Goal: Task Accomplishment & Management: Manage account settings

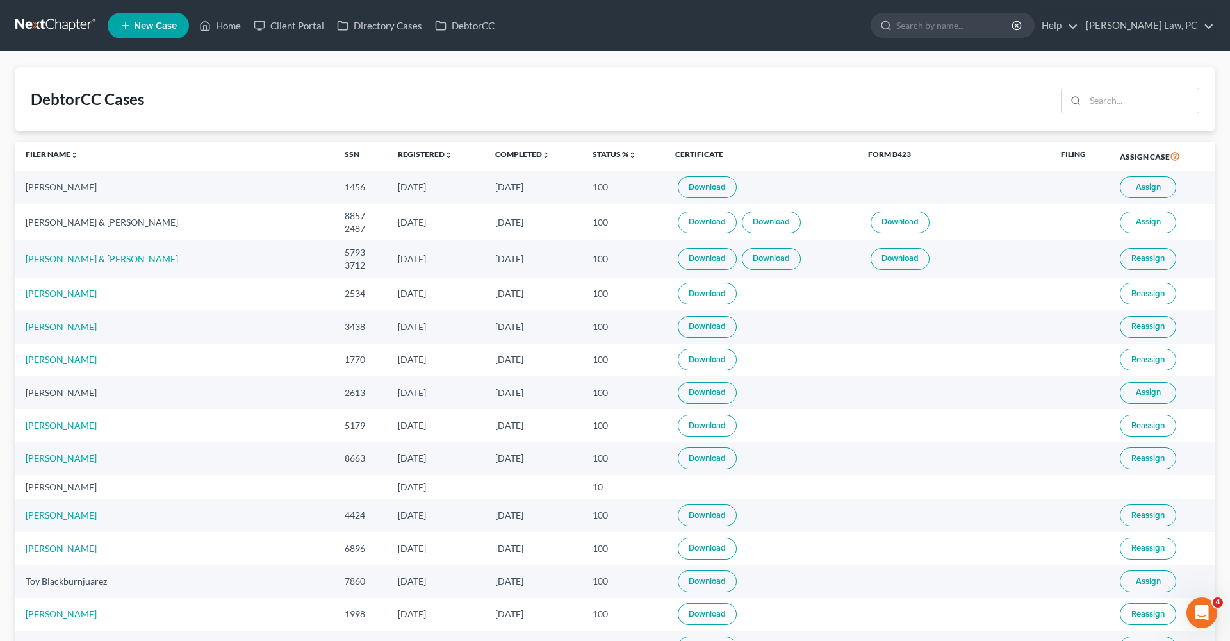
click at [678, 186] on link "Download" at bounding box center [707, 187] width 59 height 22
click at [59, 27] on link at bounding box center [56, 25] width 82 height 23
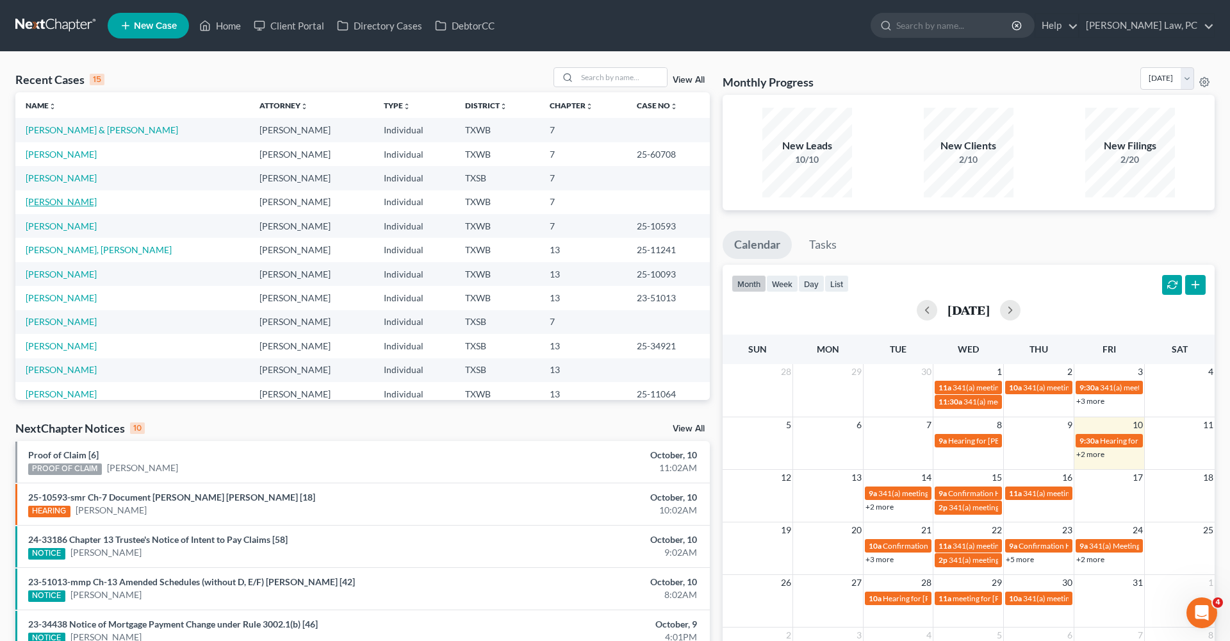
click at [65, 205] on link "[PERSON_NAME]" at bounding box center [61, 201] width 71 height 11
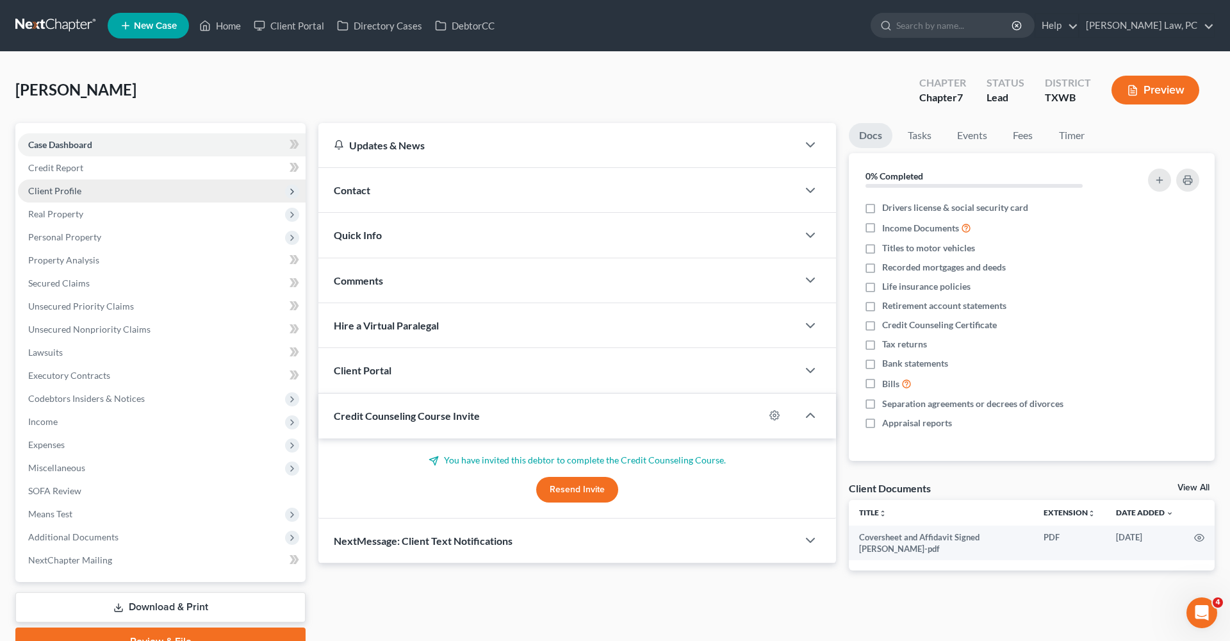
click at [58, 190] on span "Client Profile" at bounding box center [54, 190] width 53 height 11
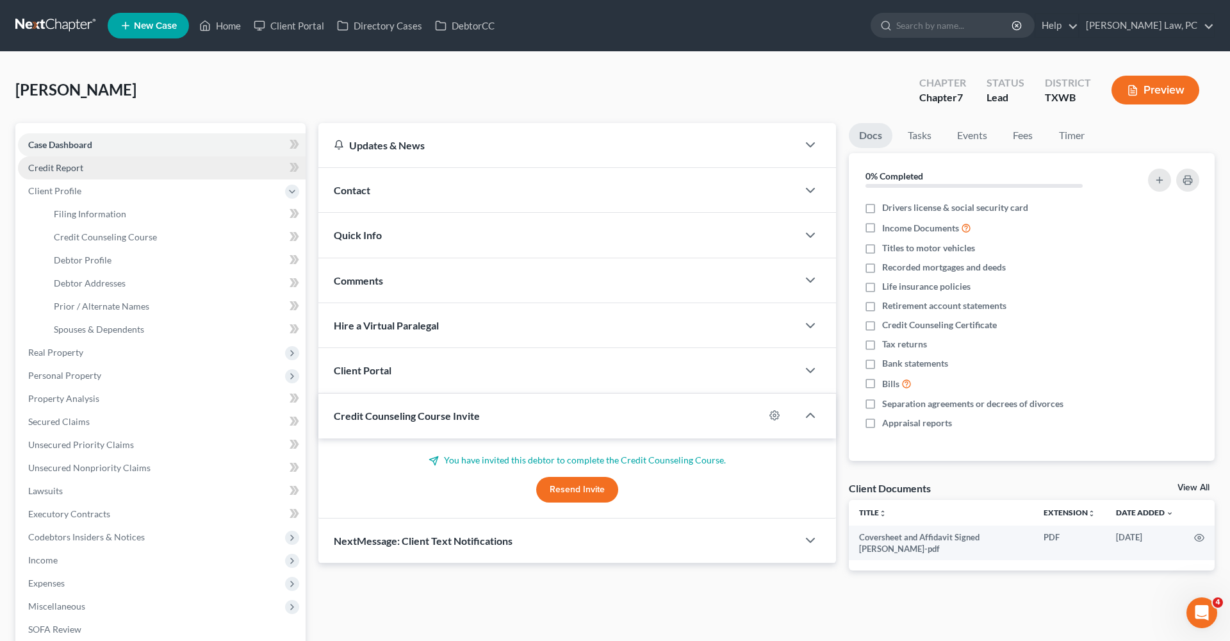
click at [47, 169] on span "Credit Report" at bounding box center [55, 167] width 55 height 11
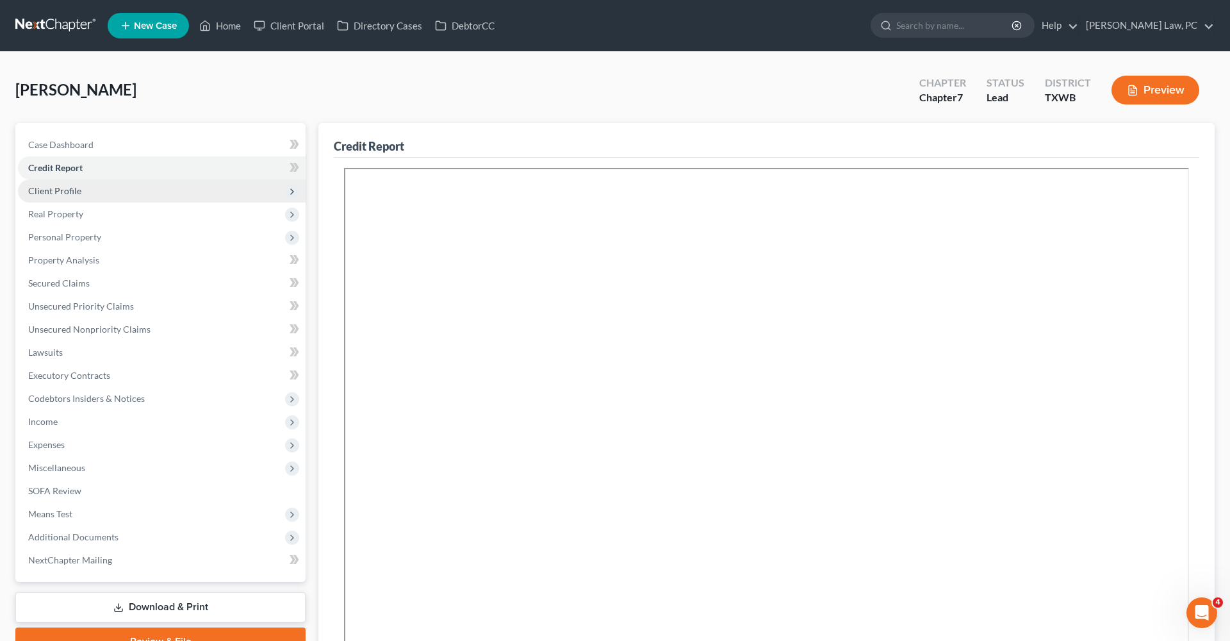
click at [66, 190] on span "Client Profile" at bounding box center [54, 190] width 53 height 11
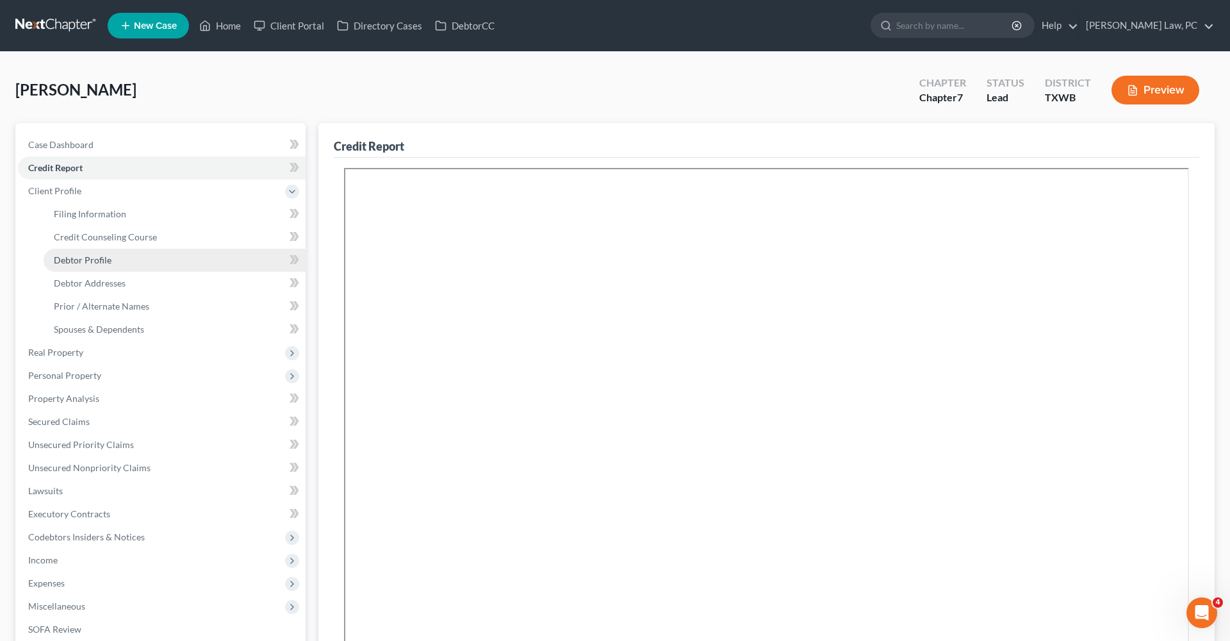
click at [99, 261] on span "Debtor Profile" at bounding box center [83, 259] width 58 height 11
select select "1"
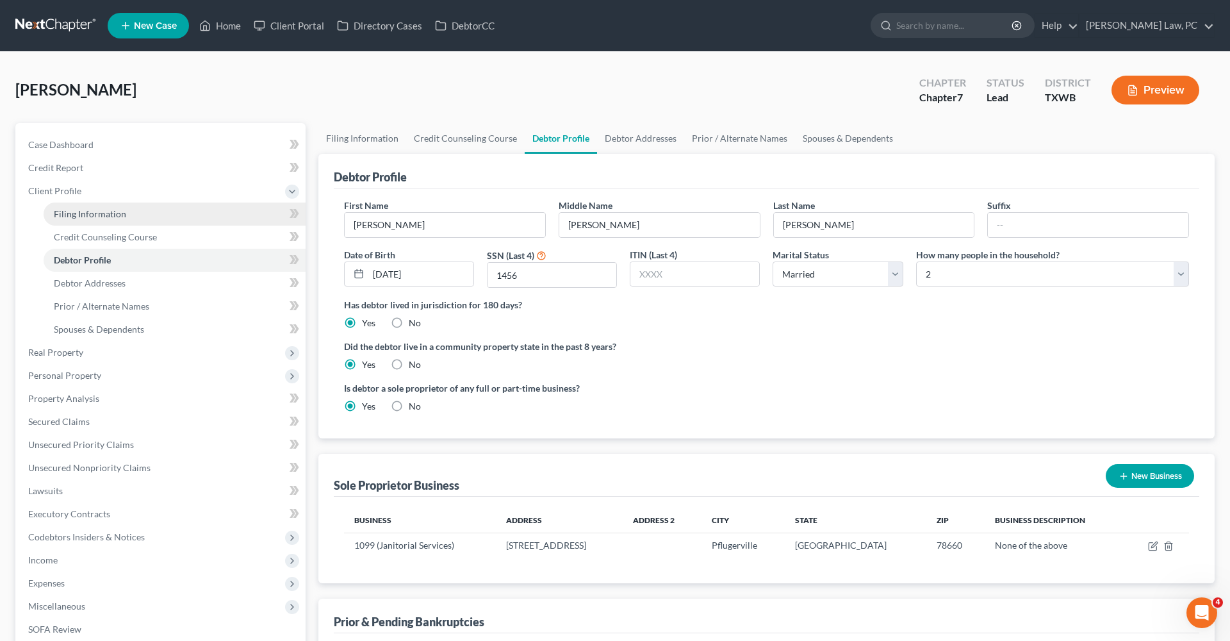
click at [69, 211] on span "Filing Information" at bounding box center [90, 213] width 72 height 11
select select "1"
select select "0"
select select "45"
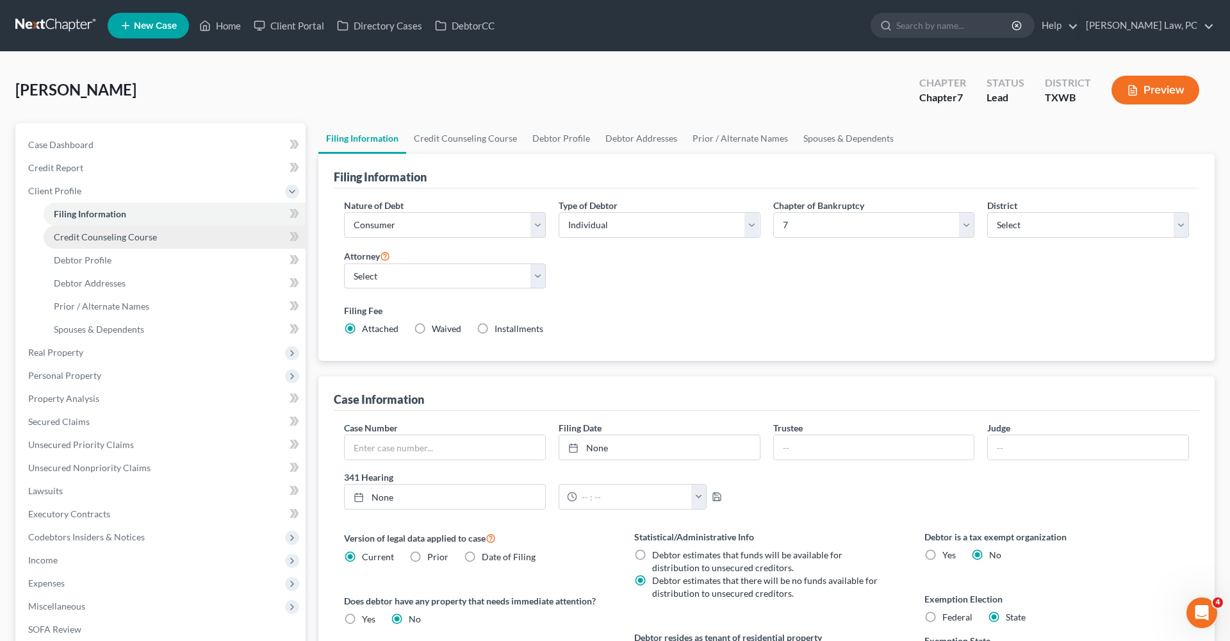
click at [86, 242] on span "Credit Counseling Course" at bounding box center [105, 236] width 103 height 11
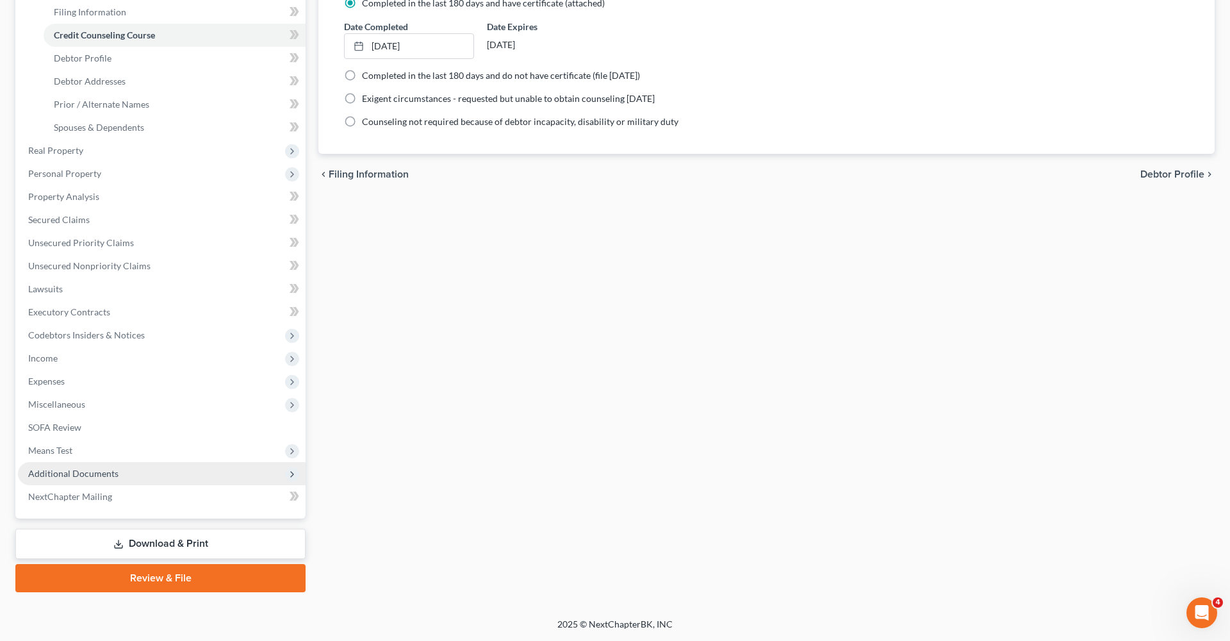
click at [82, 477] on span "Additional Documents" at bounding box center [73, 473] width 90 height 11
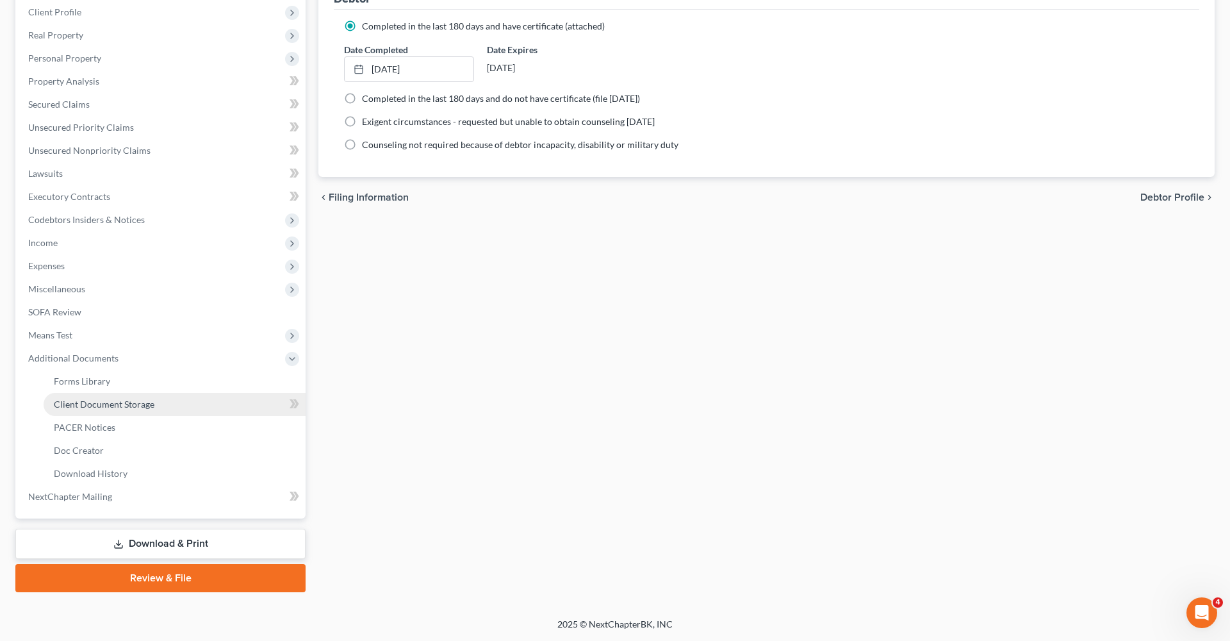
click at [135, 402] on span "Client Document Storage" at bounding box center [104, 403] width 101 height 11
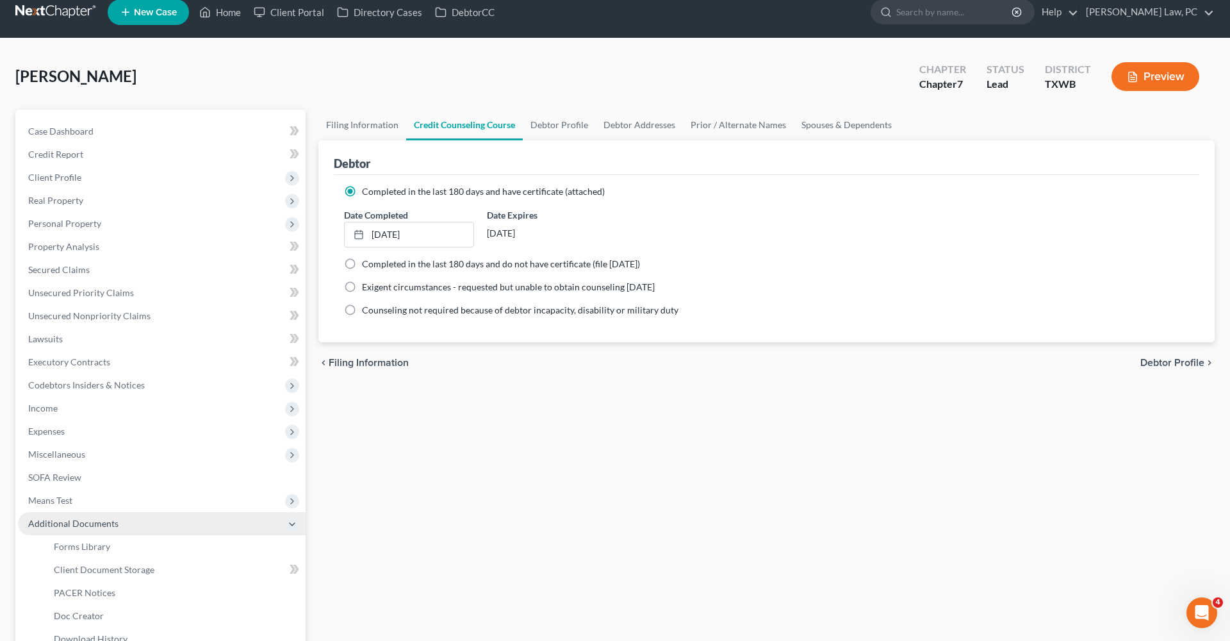
select select "10"
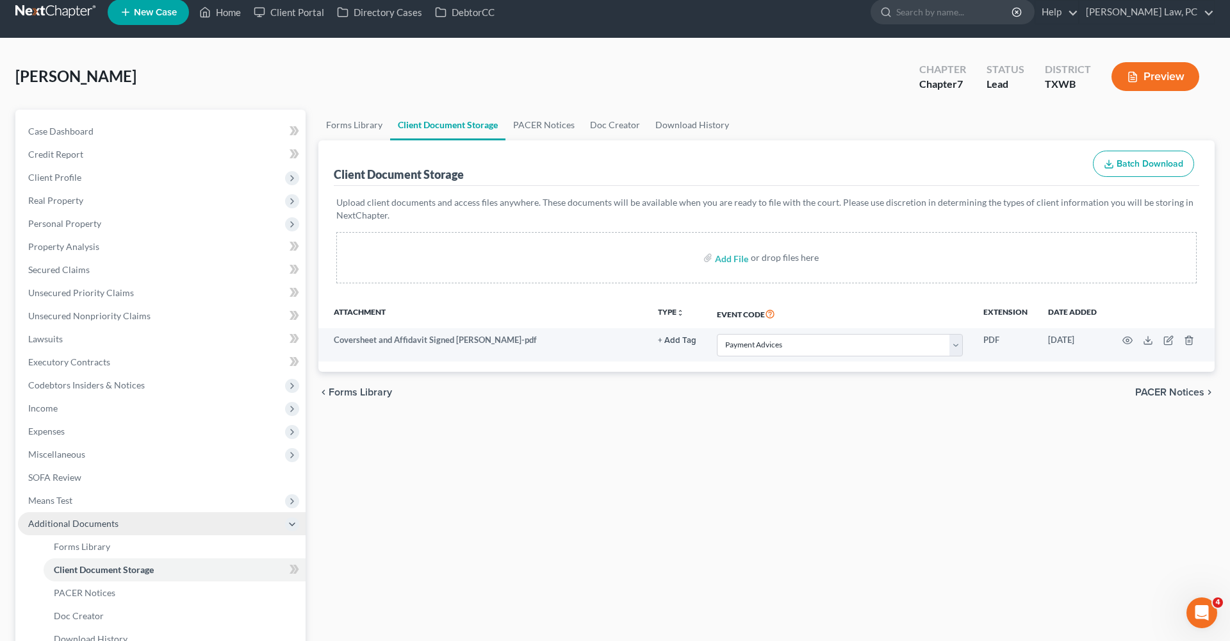
scroll to position [0, 0]
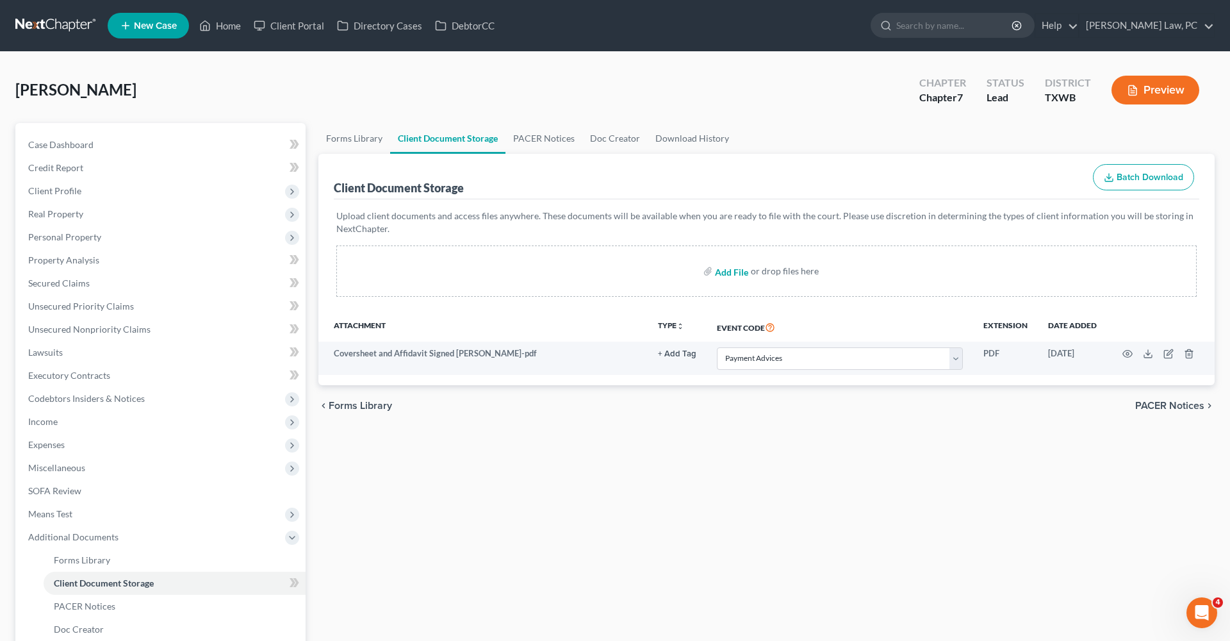
click at [730, 266] on input "file" at bounding box center [730, 270] width 31 height 23
type input "C:\fakepath\Credit Counseling Certificate Garcia_Jose.pdf"
select select "10"
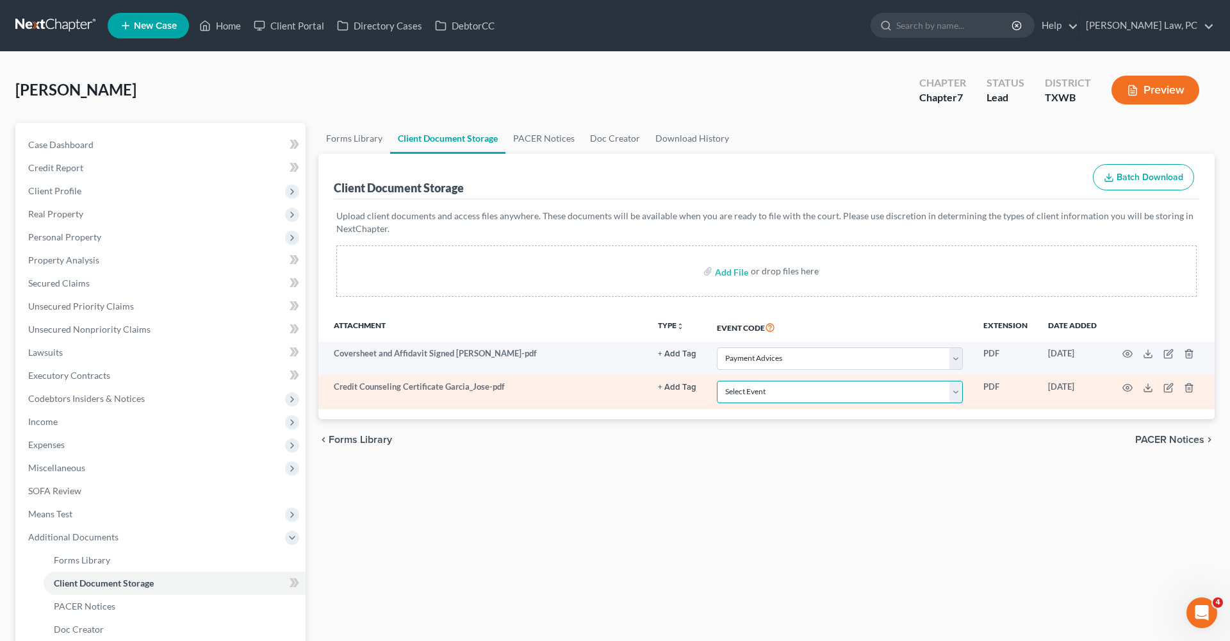
select select "0"
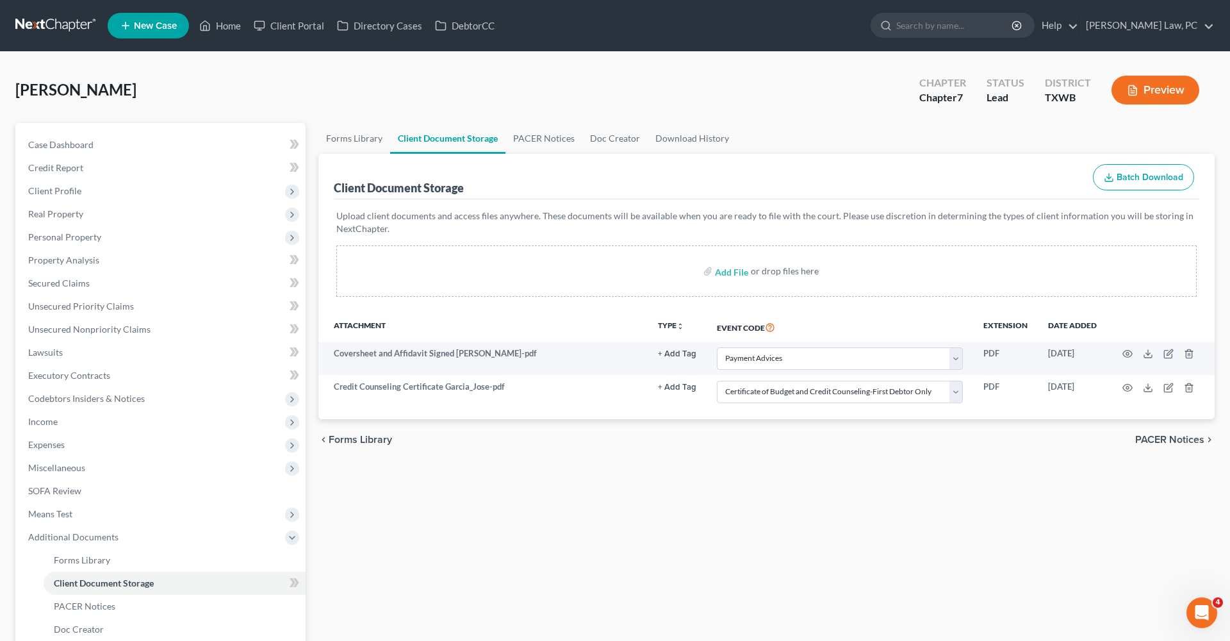
click at [40, 24] on link at bounding box center [56, 25] width 82 height 23
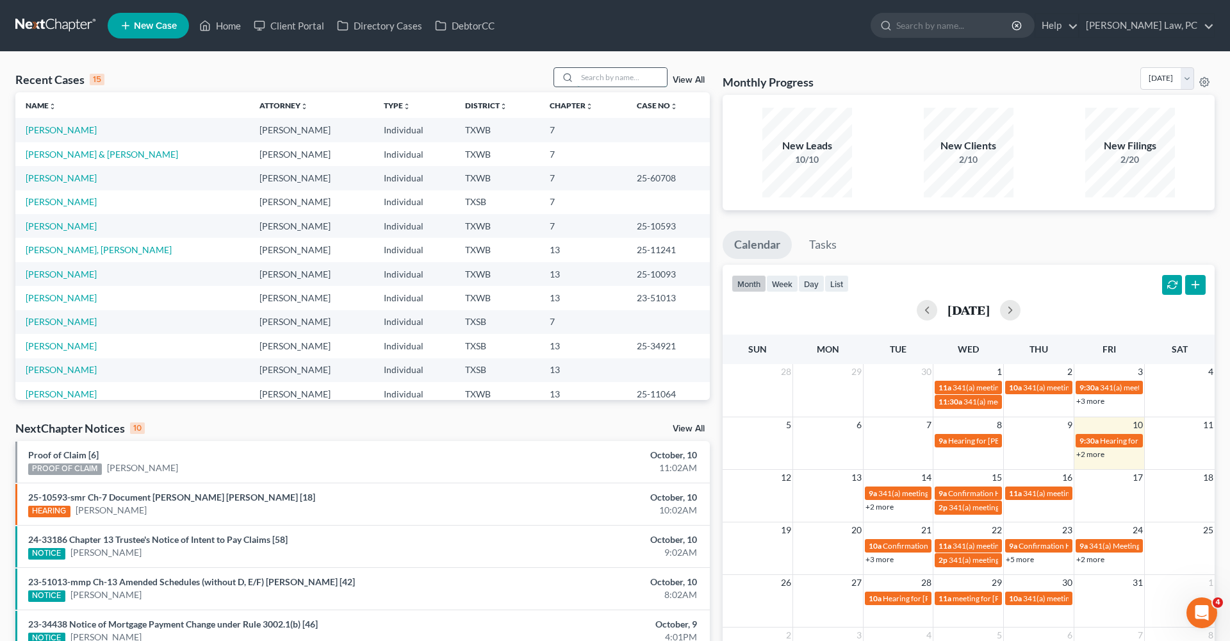
click at [600, 75] on input "search" at bounding box center [622, 77] width 90 height 19
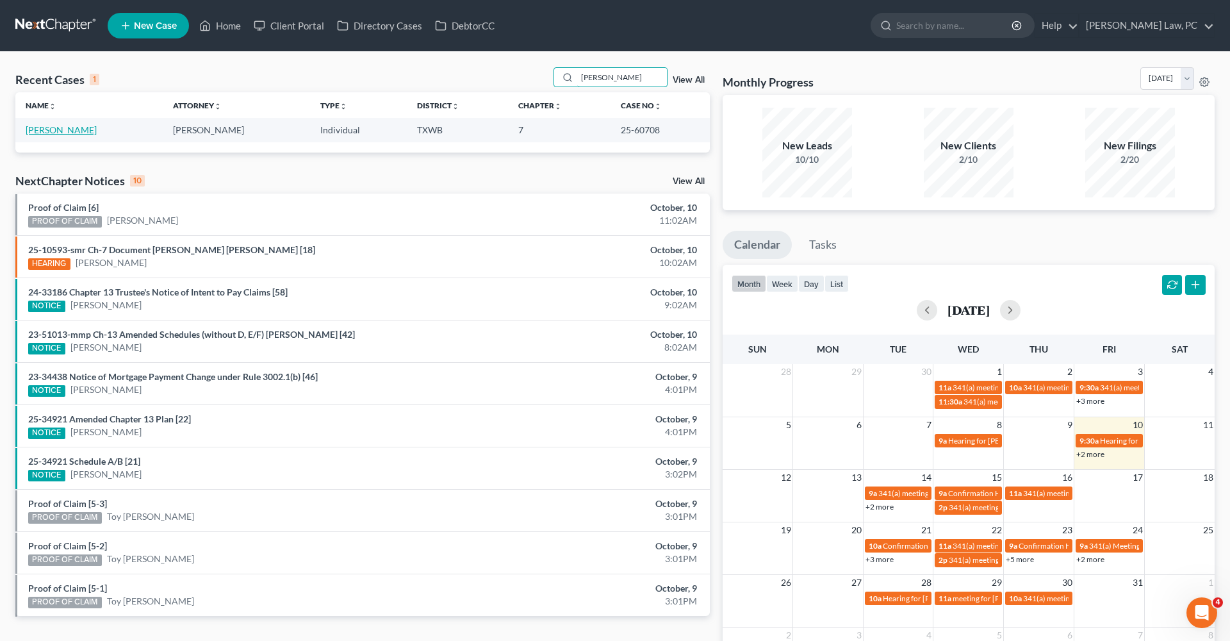
type input "olivares"
click at [76, 132] on link "Olivares, Michelle" at bounding box center [61, 129] width 71 height 11
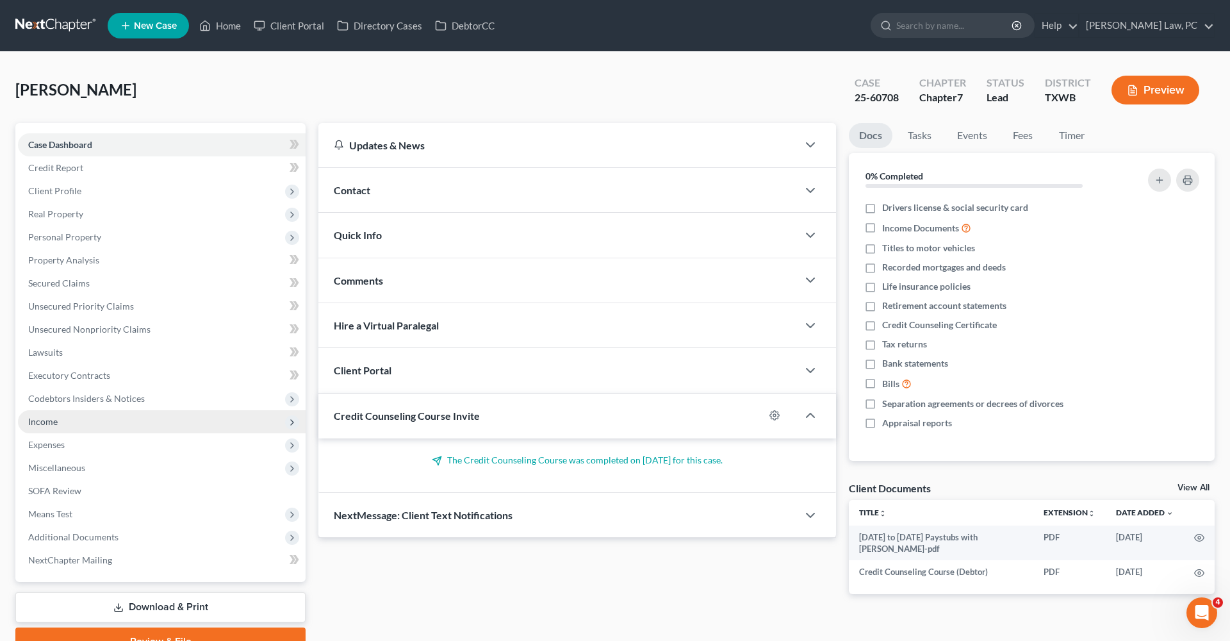
click at [47, 419] on span "Income" at bounding box center [42, 421] width 29 height 11
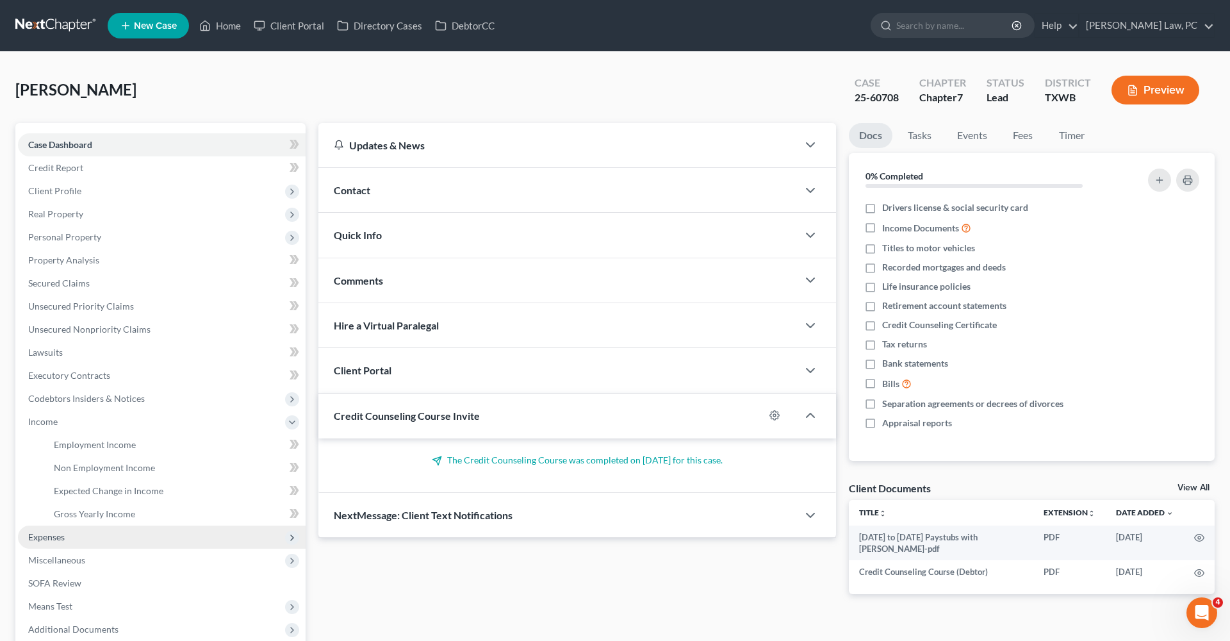
click at [55, 540] on span "Expenses" at bounding box center [46, 536] width 37 height 11
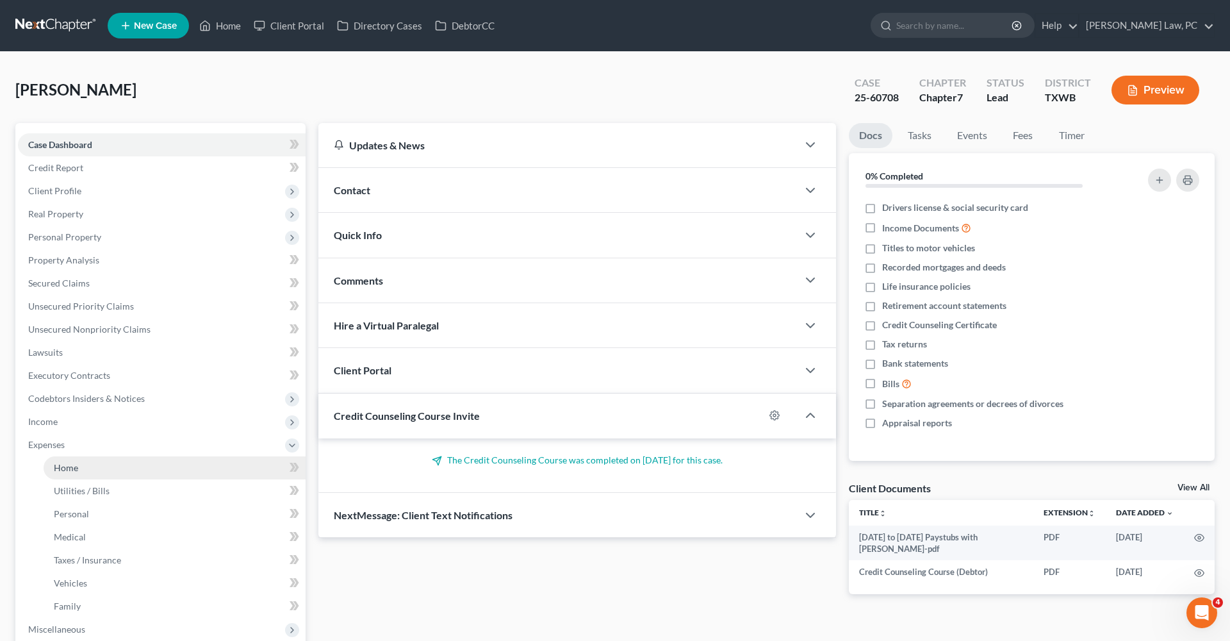
click at [64, 463] on span "Home" at bounding box center [66, 467] width 24 height 11
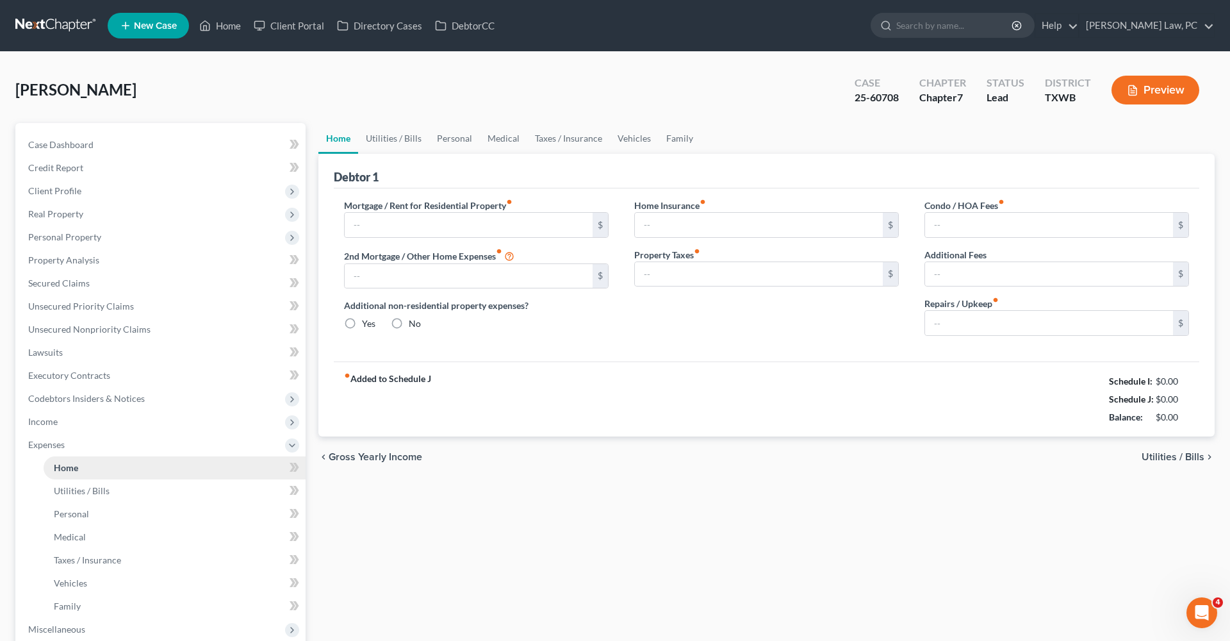
type input "1,785.00"
type input "0.00"
radio input "true"
type input "0.00"
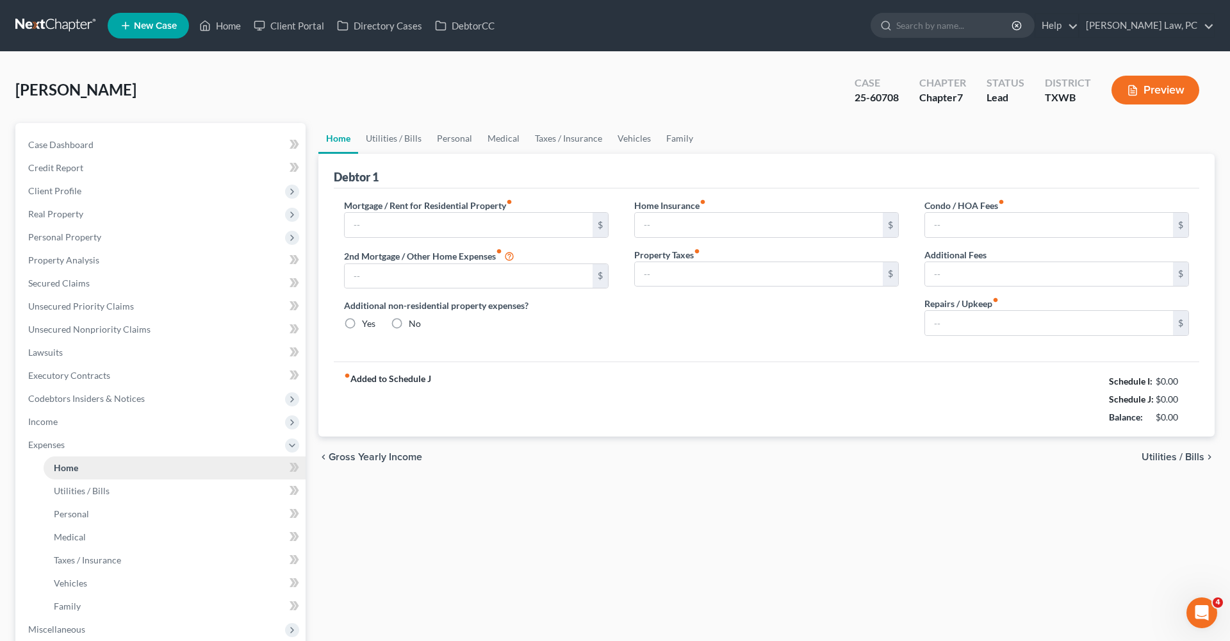
type input "0.00"
type input "120.00"
click at [44, 23] on link at bounding box center [56, 25] width 82 height 23
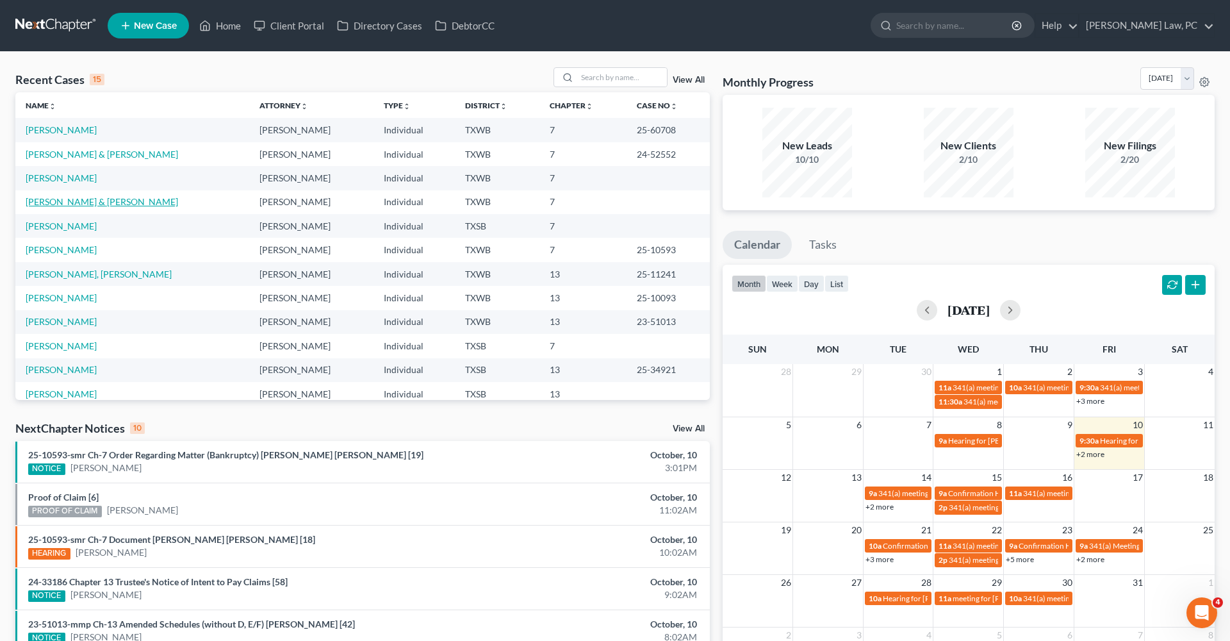
click at [85, 202] on link "[PERSON_NAME] & [PERSON_NAME]" at bounding box center [102, 201] width 152 height 11
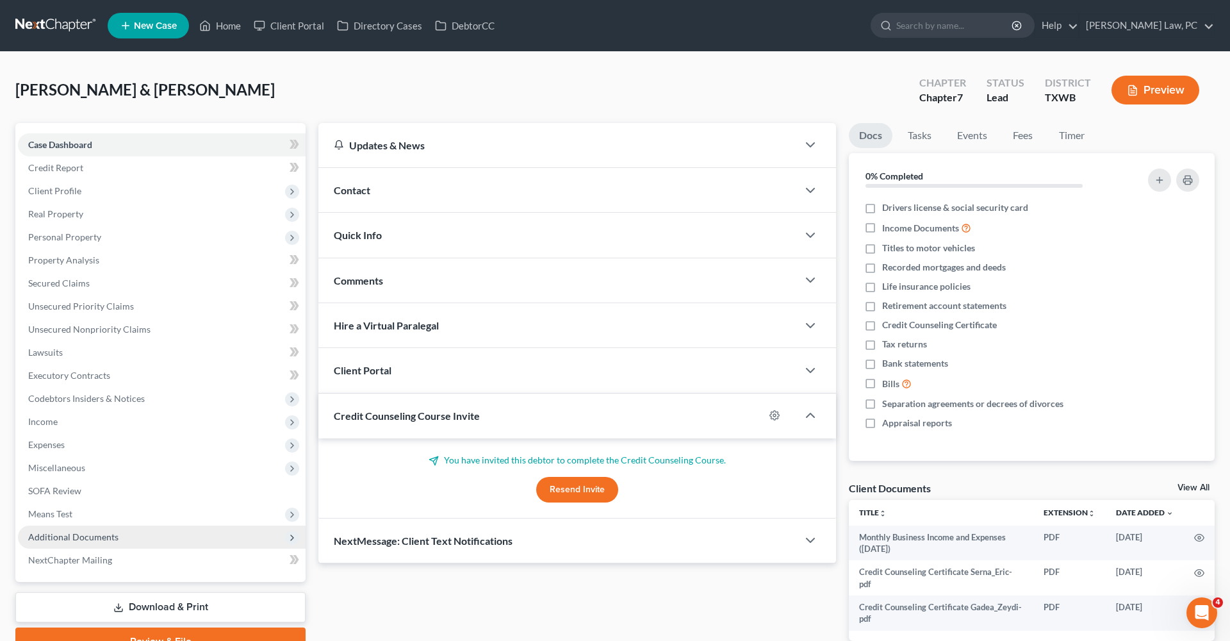
click at [78, 534] on span "Additional Documents" at bounding box center [73, 536] width 90 height 11
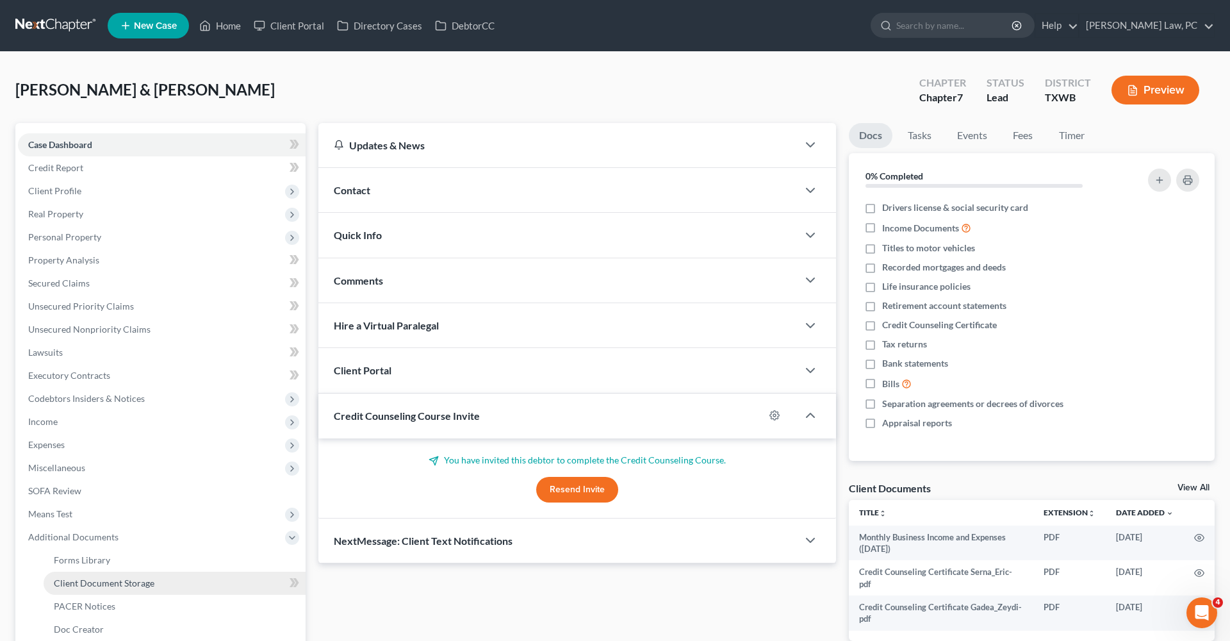
click at [108, 584] on span "Client Document Storage" at bounding box center [104, 582] width 101 height 11
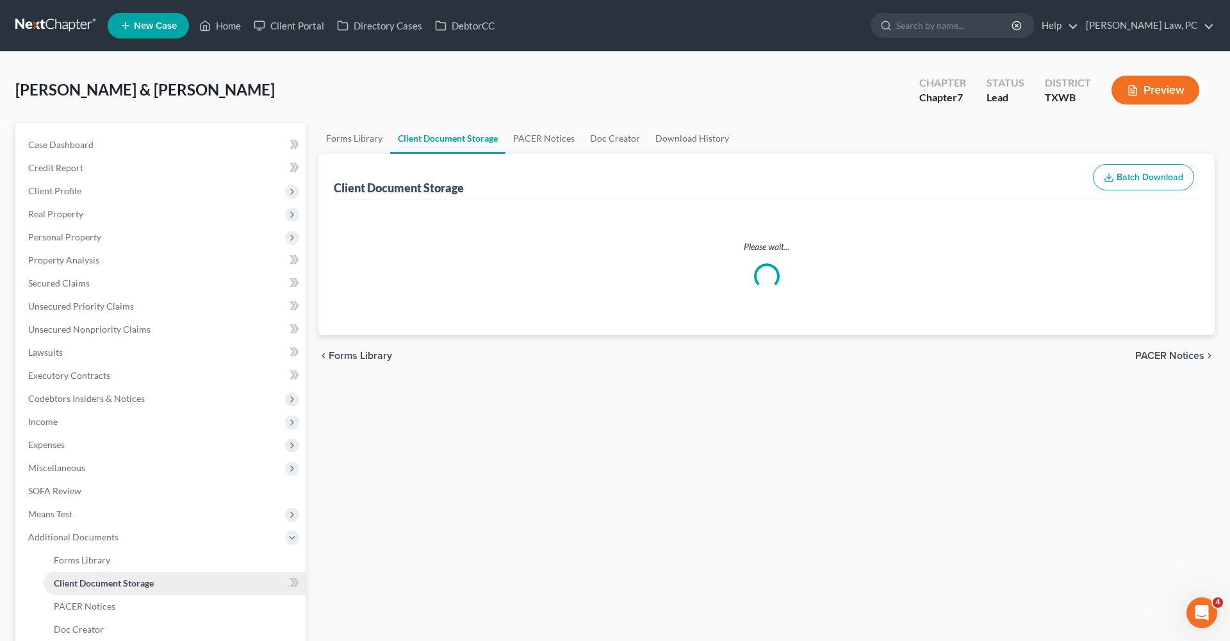
select select "2"
select select "0"
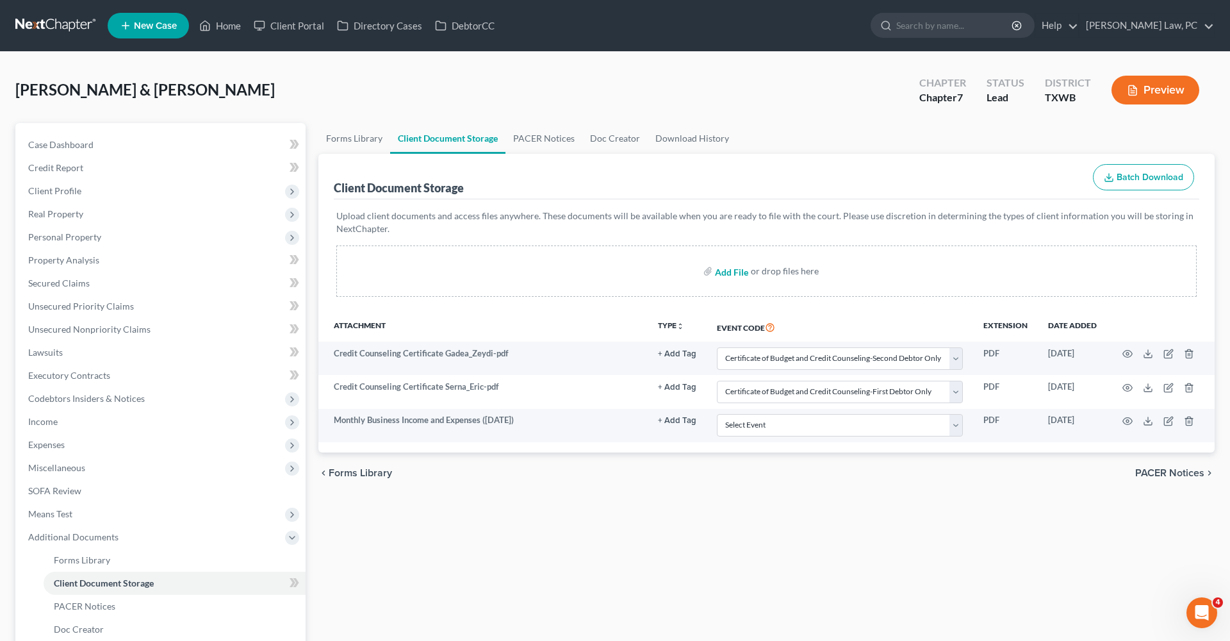
click at [726, 265] on input "file" at bounding box center [730, 270] width 31 height 23
type input "C:\fakepath\Coversheet and Affidavit Signed Serna_Eric.pdf"
select select "2"
select select "0"
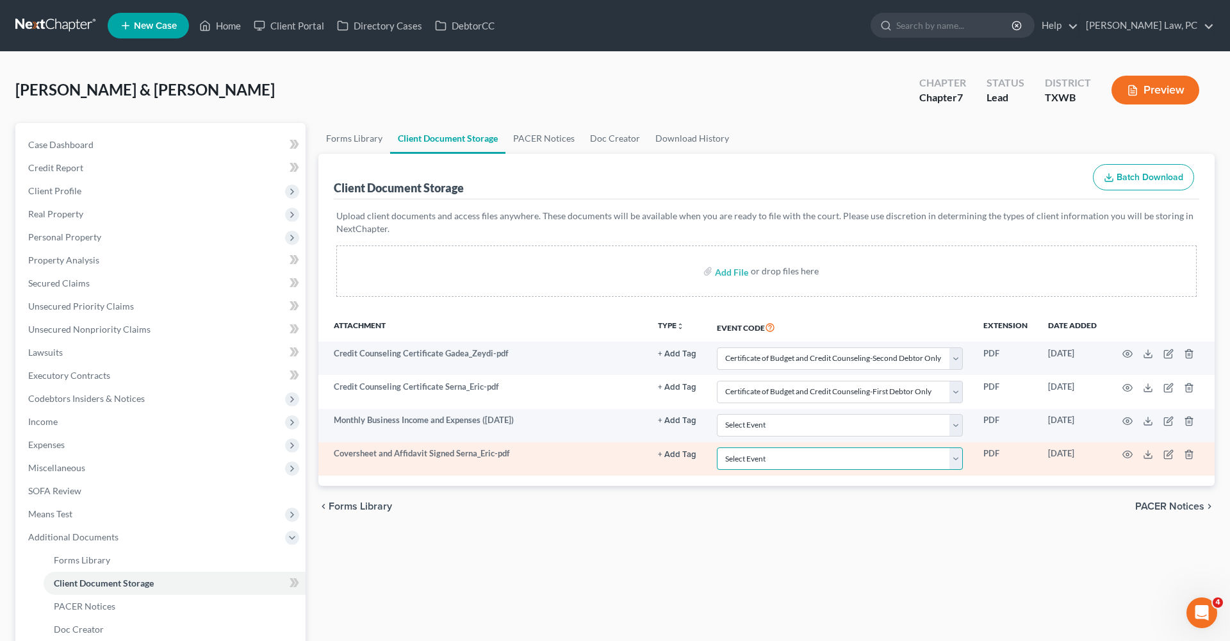
select select "10"
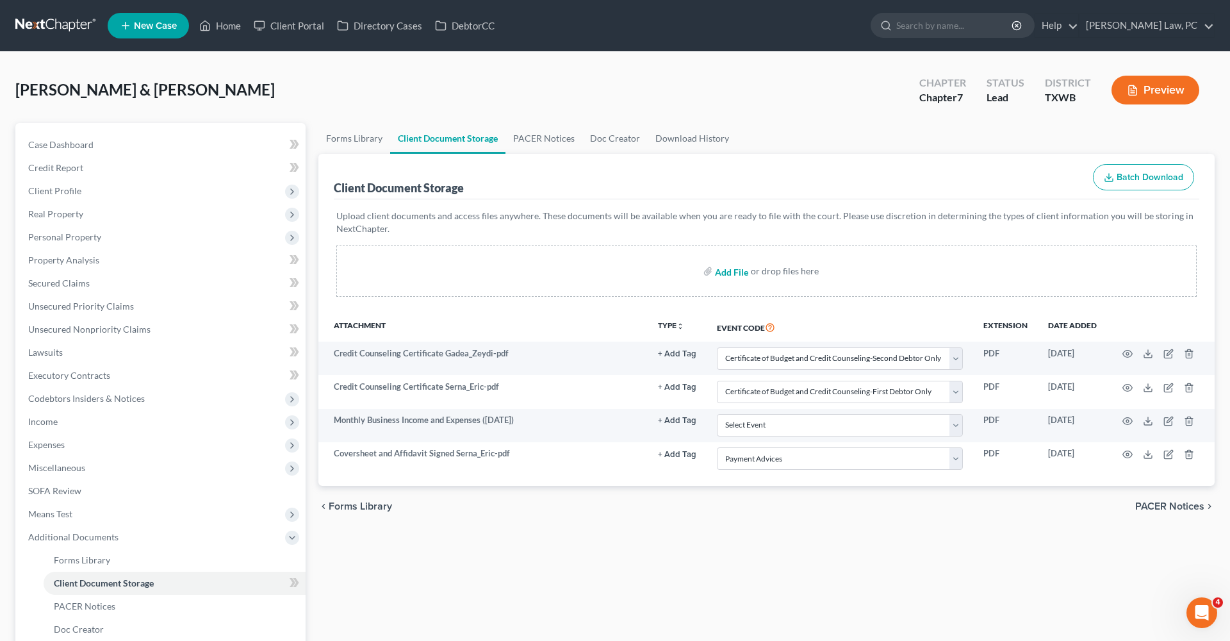
click at [733, 277] on input "file" at bounding box center [730, 270] width 31 height 23
type input "C:\fakepath\March 16 to Oct 3 Paystubs with Coversheet Gadea_Zeydi.pdf"
select select "2"
select select "0"
select select "10"
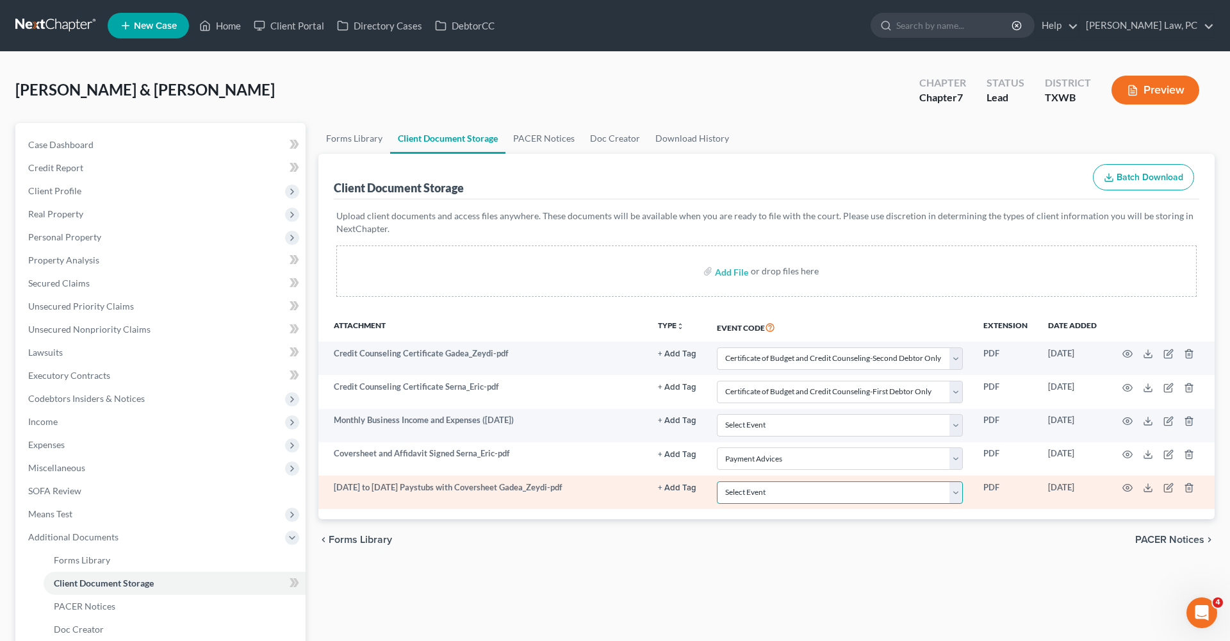
select select "10"
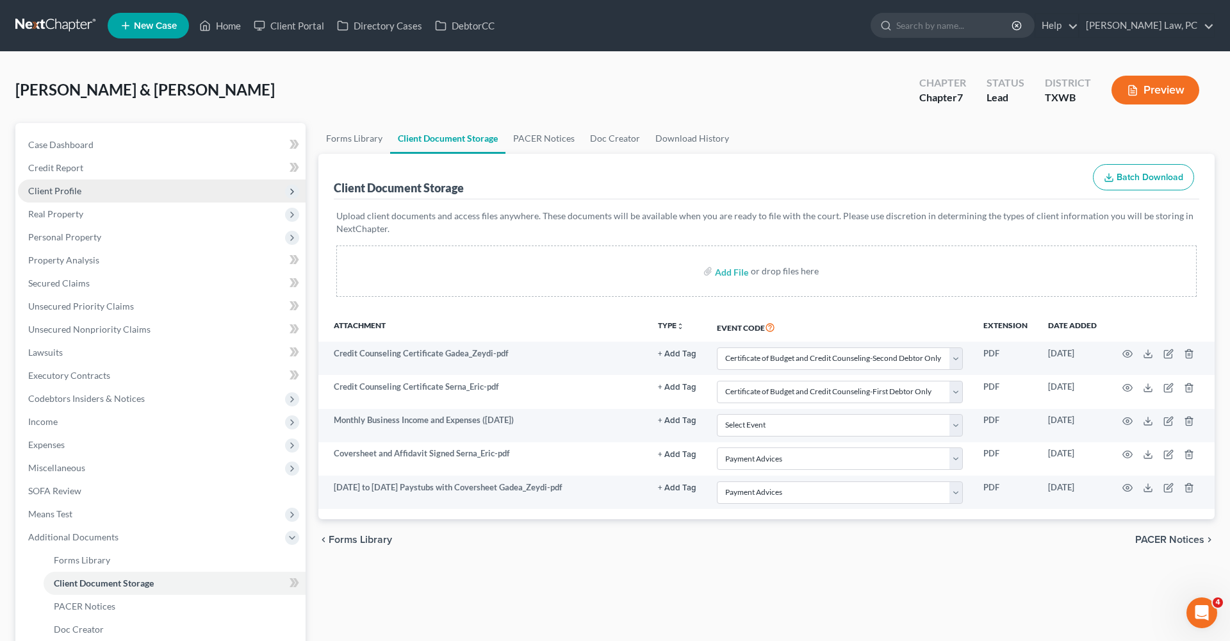
click at [62, 191] on span "Client Profile" at bounding box center [54, 190] width 53 height 11
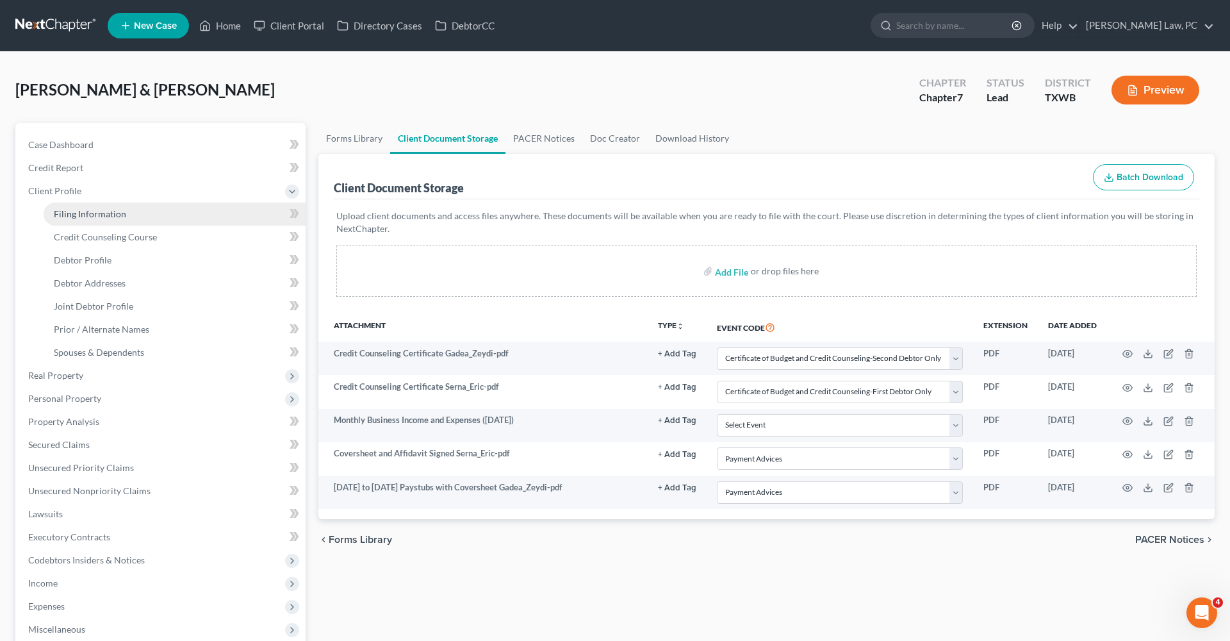
click at [81, 215] on span "Filing Information" at bounding box center [90, 213] width 72 height 11
select select "1"
select select "0"
select select "45"
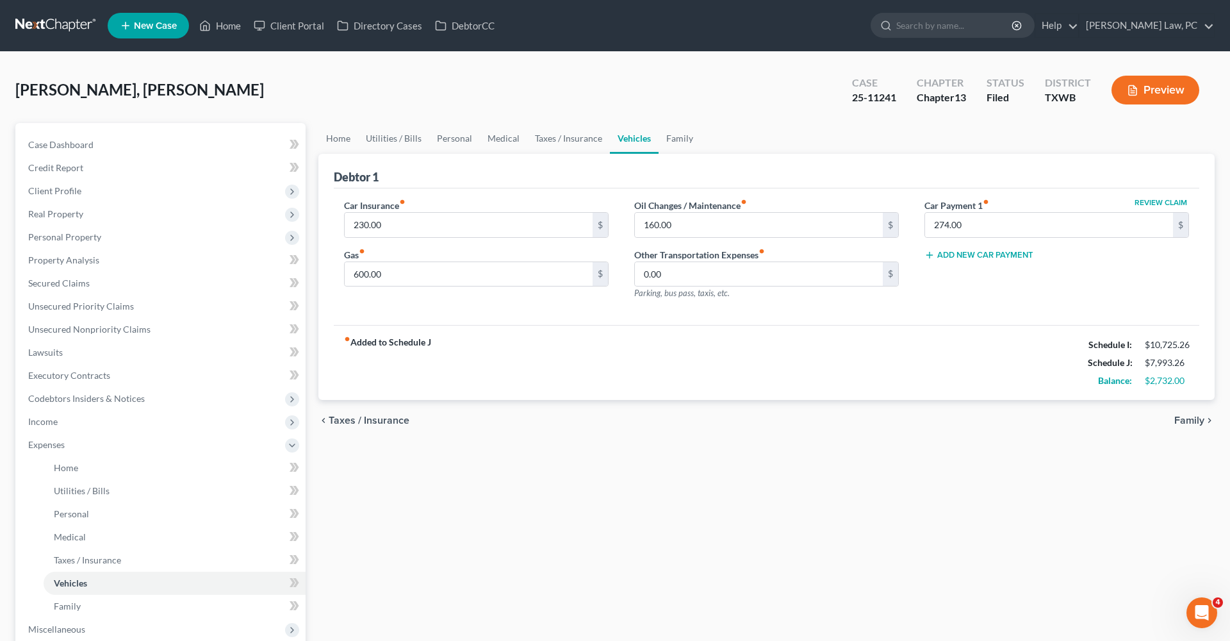
click at [54, 26] on link at bounding box center [56, 25] width 82 height 23
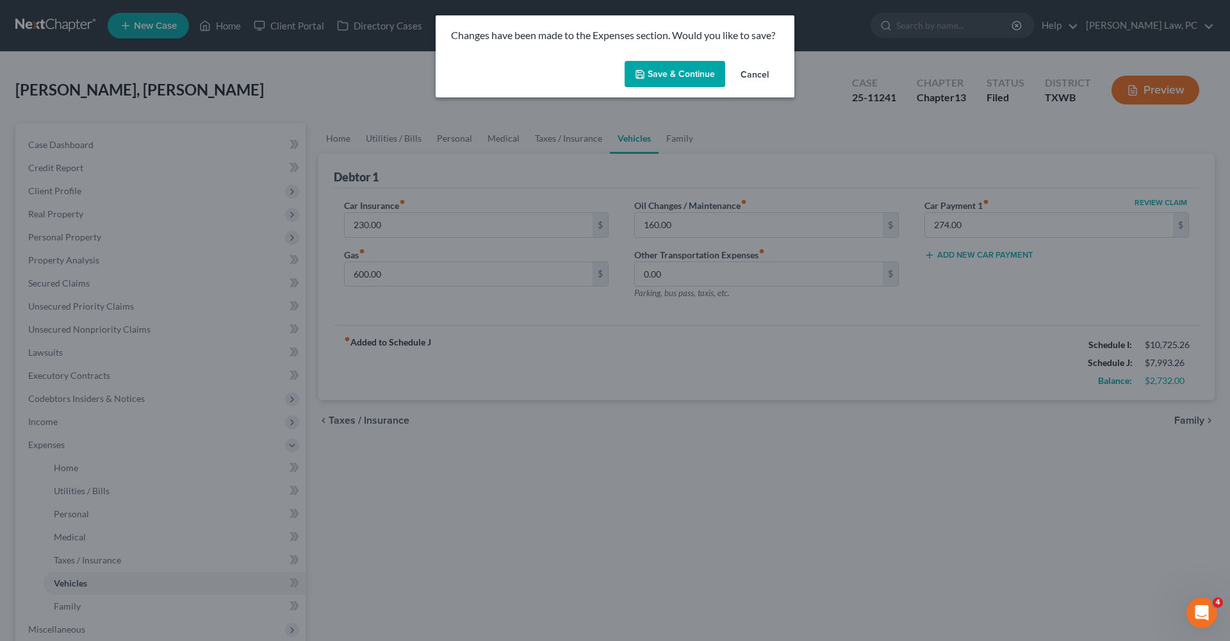
click at [649, 69] on button "Save & Continue" at bounding box center [675, 74] width 101 height 27
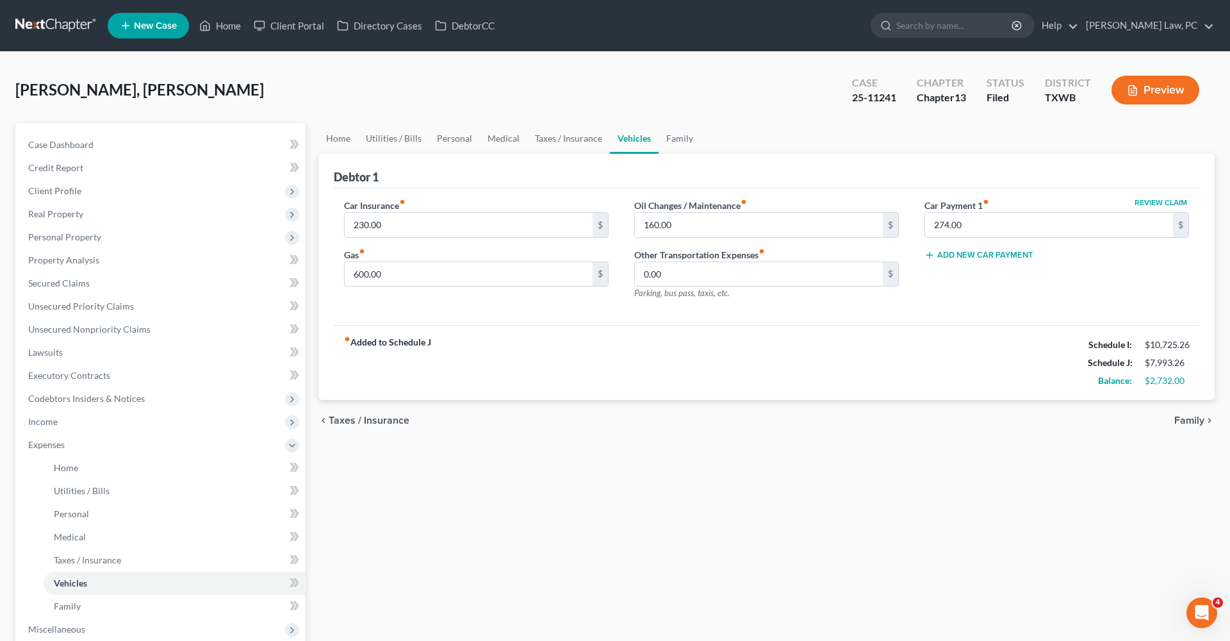
click at [60, 29] on link at bounding box center [56, 25] width 82 height 23
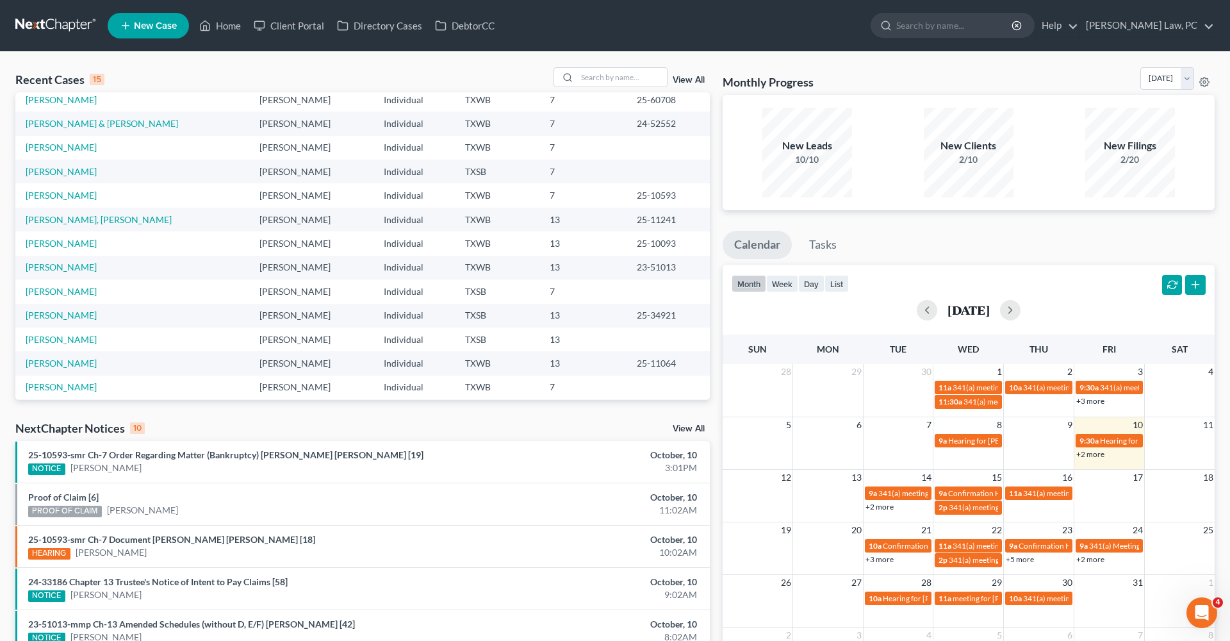
scroll to position [88, 0]
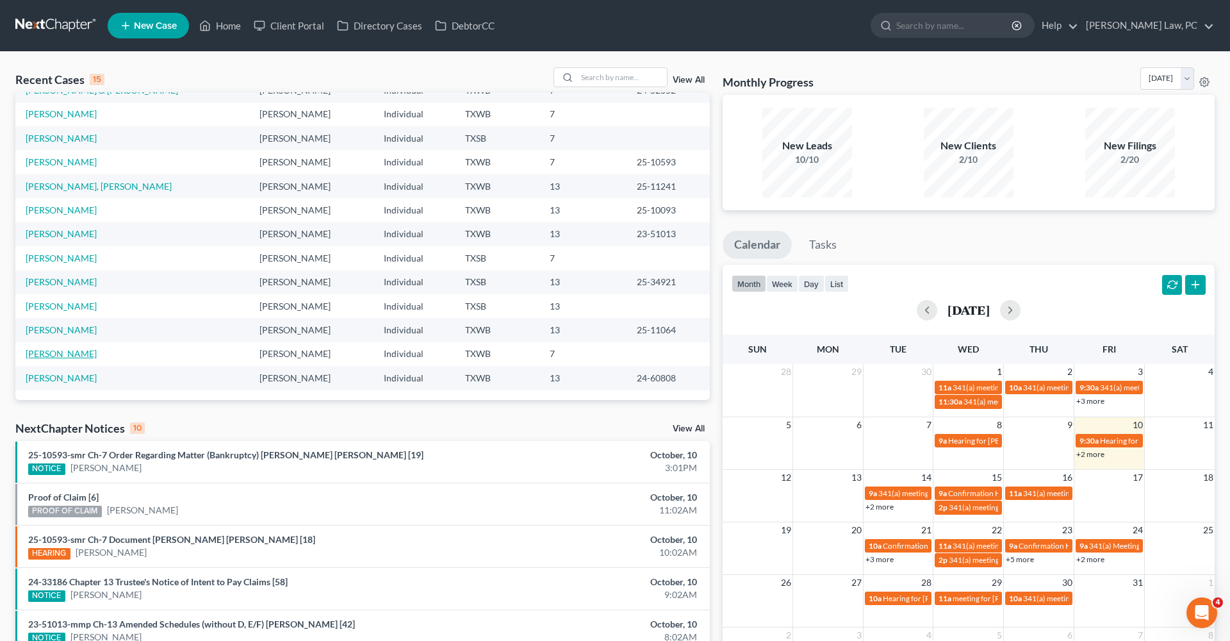
click at [47, 352] on link "[PERSON_NAME]" at bounding box center [61, 353] width 71 height 11
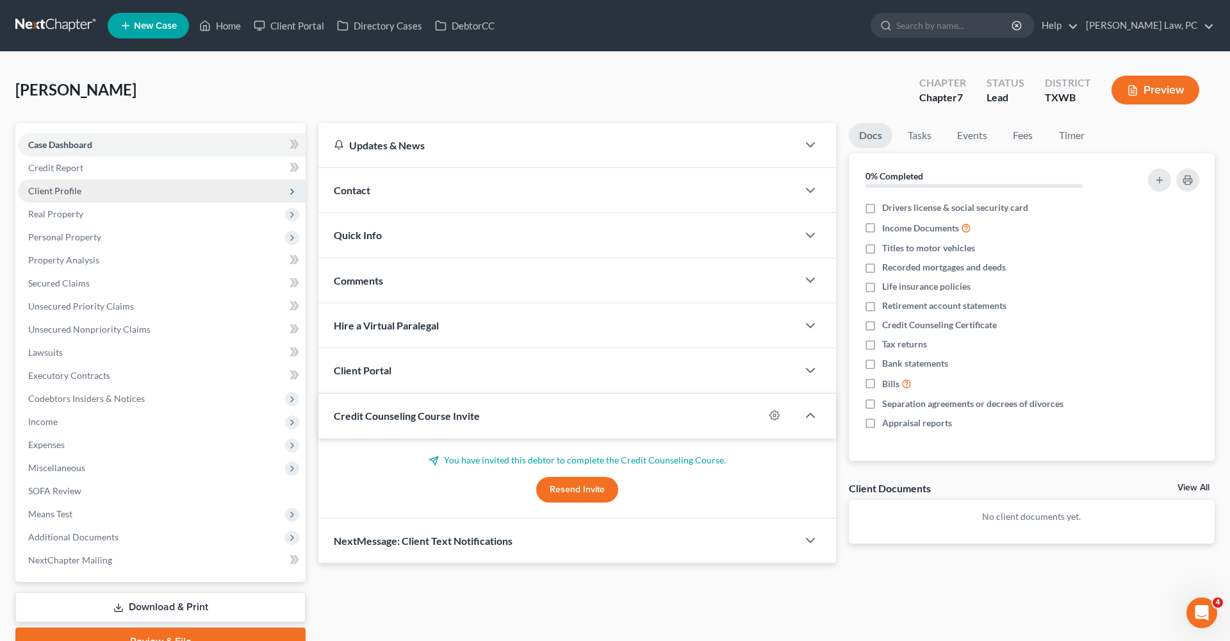
click at [53, 190] on span "Client Profile" at bounding box center [54, 190] width 53 height 11
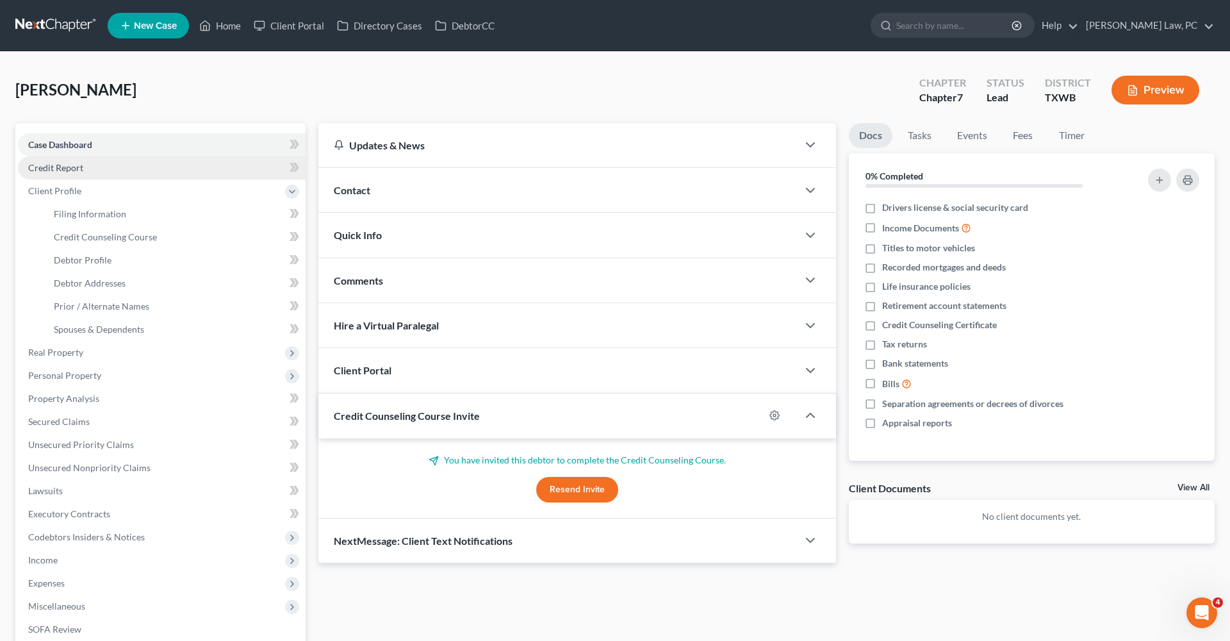
click at [45, 161] on link "Credit Report" at bounding box center [162, 167] width 288 height 23
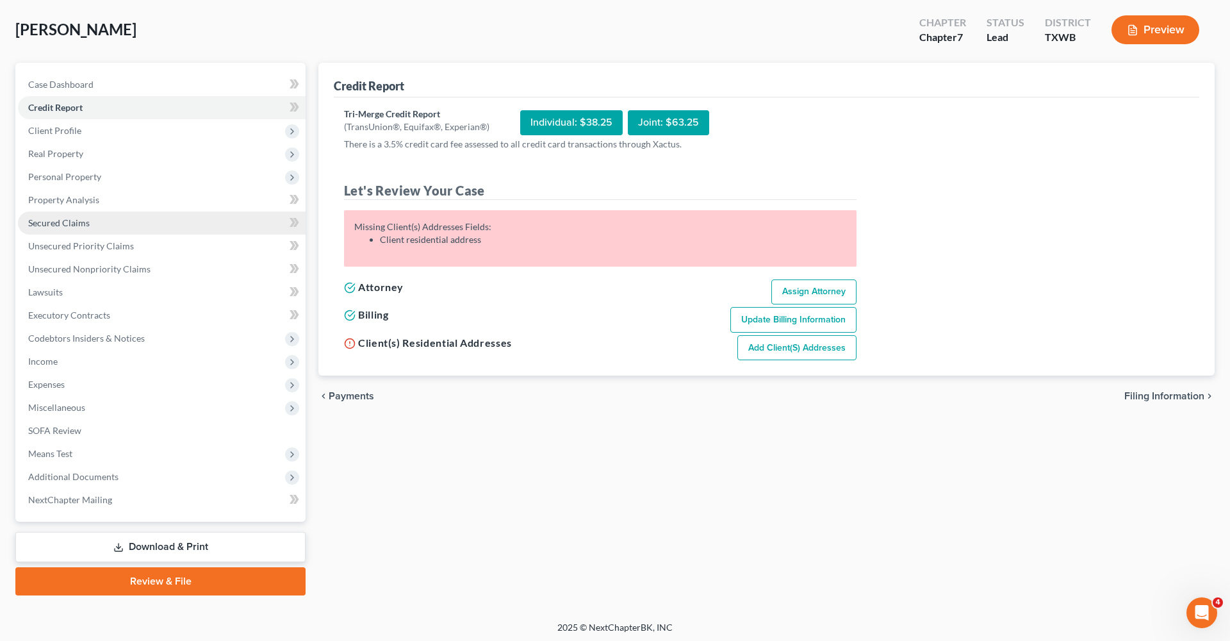
scroll to position [61, 0]
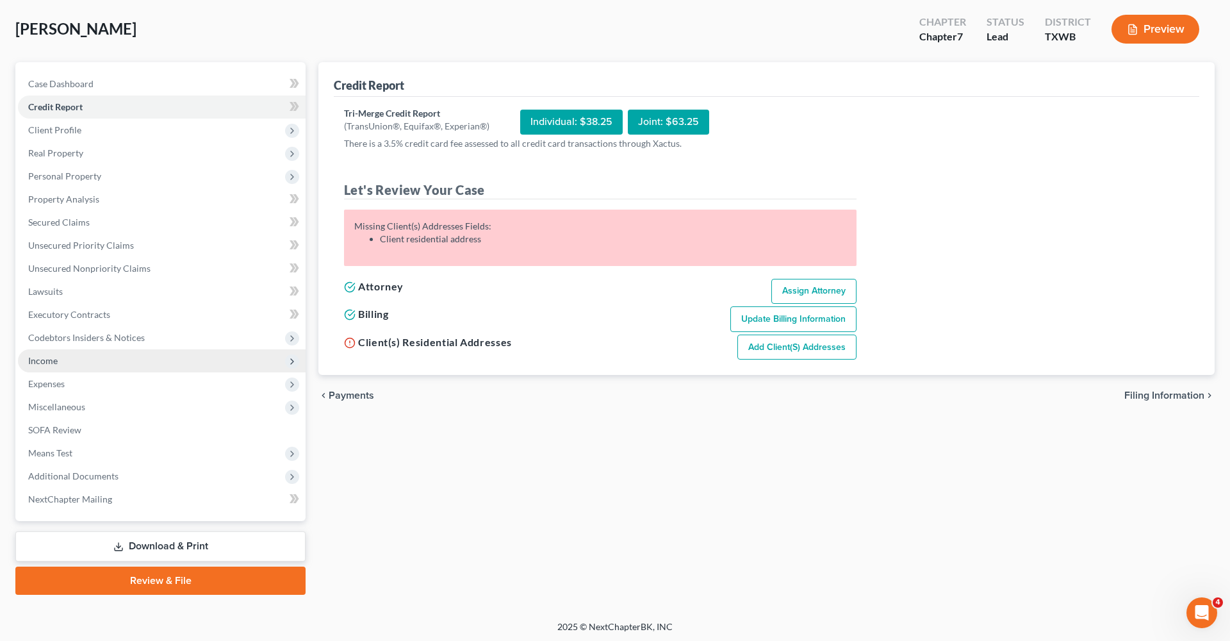
click at [53, 363] on span "Income" at bounding box center [42, 360] width 29 height 11
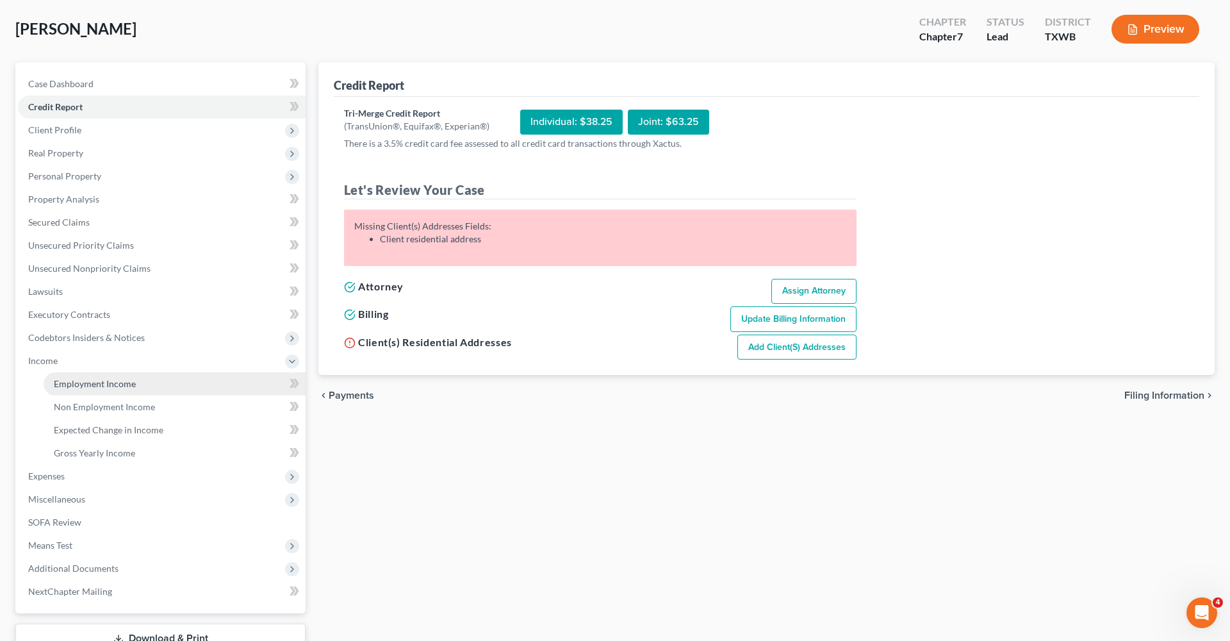
click at [87, 382] on span "Employment Income" at bounding box center [95, 383] width 82 height 11
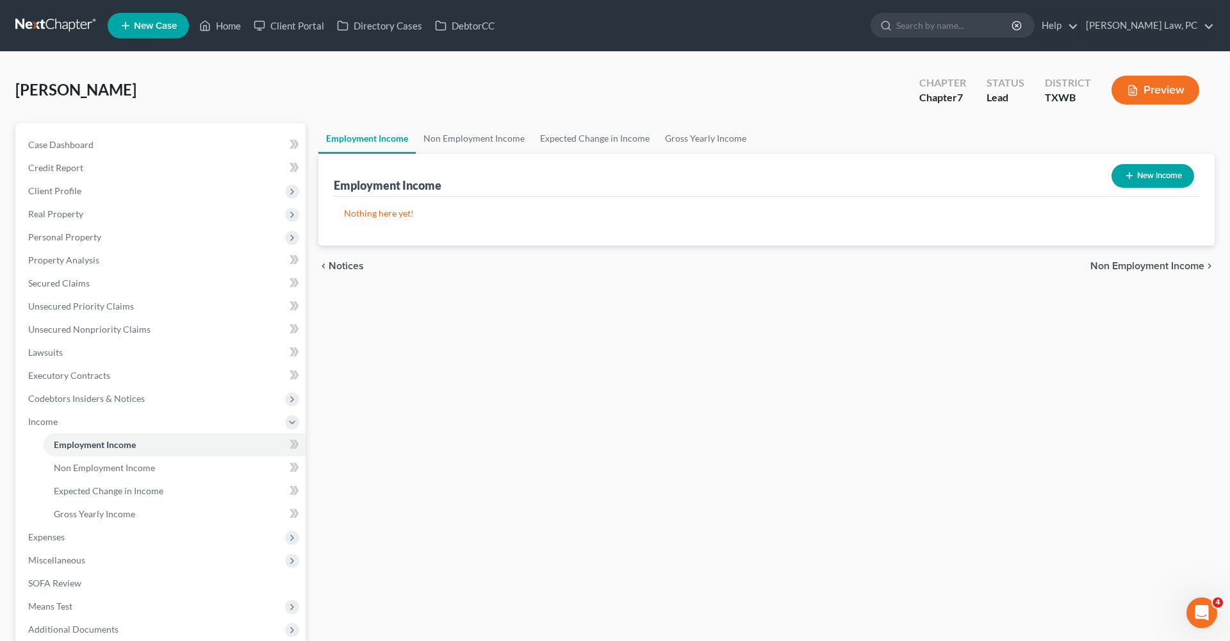
click at [35, 20] on link at bounding box center [56, 25] width 82 height 23
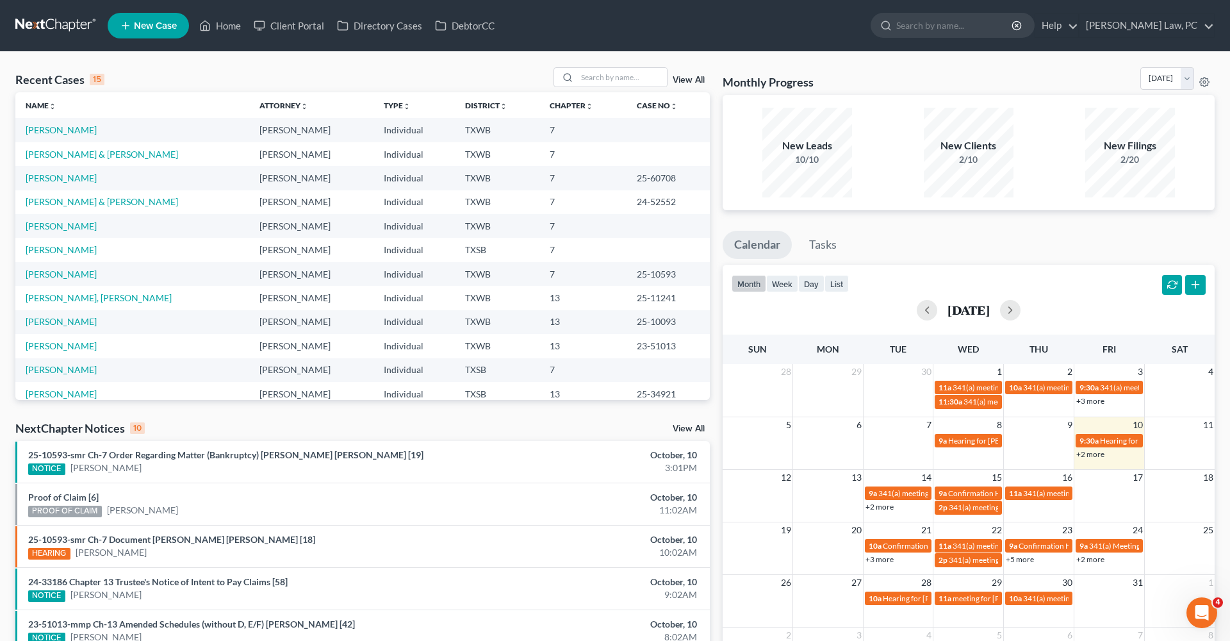
click at [691, 78] on link "View All" at bounding box center [689, 80] width 32 height 9
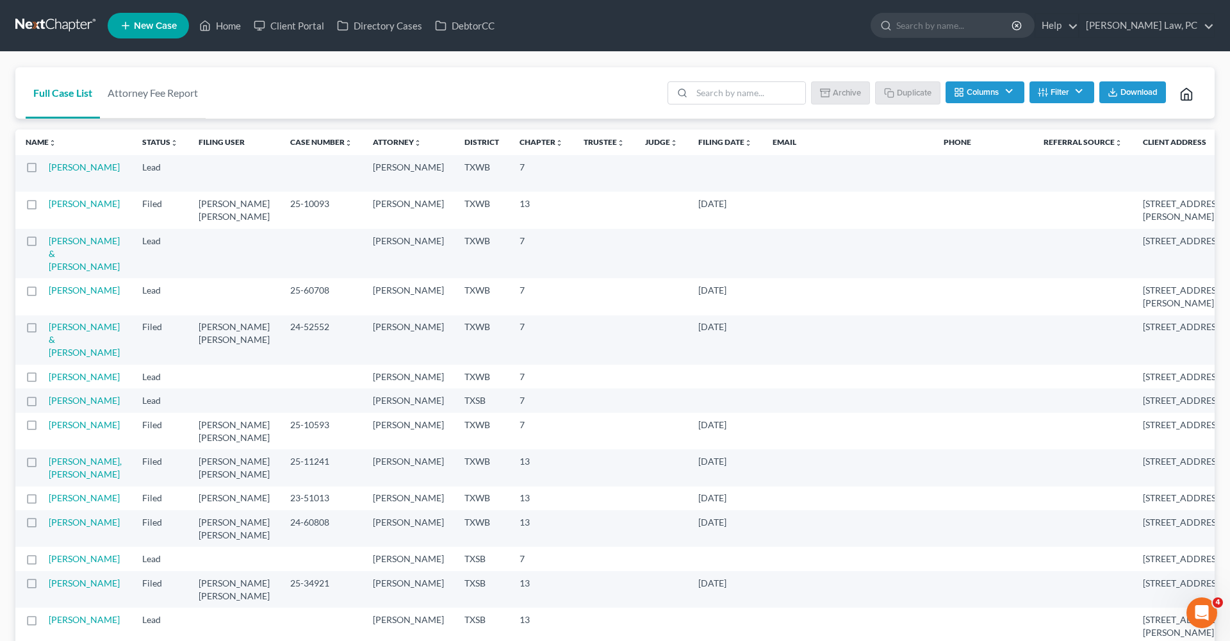
click at [44, 170] on label at bounding box center [44, 170] width 0 height 0
click at [49, 169] on input "checkbox" at bounding box center [53, 165] width 8 height 8
click at [828, 95] on polyline "button" at bounding box center [827, 93] width 8 height 6
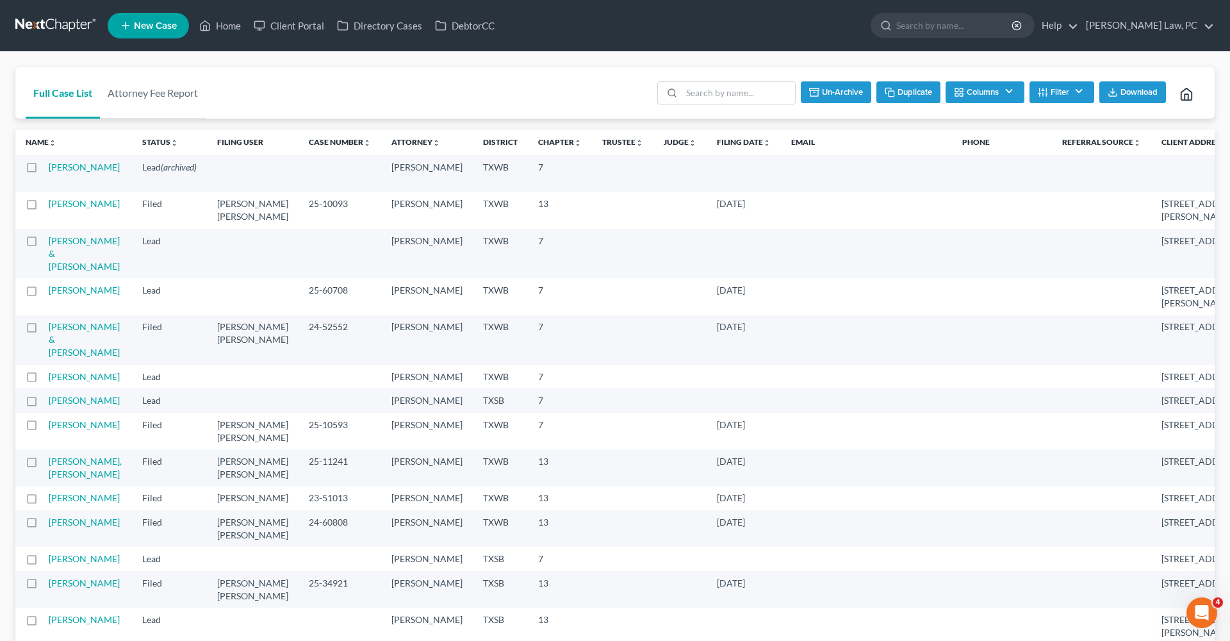
checkbox input "false"
click at [71, 23] on link at bounding box center [56, 25] width 82 height 23
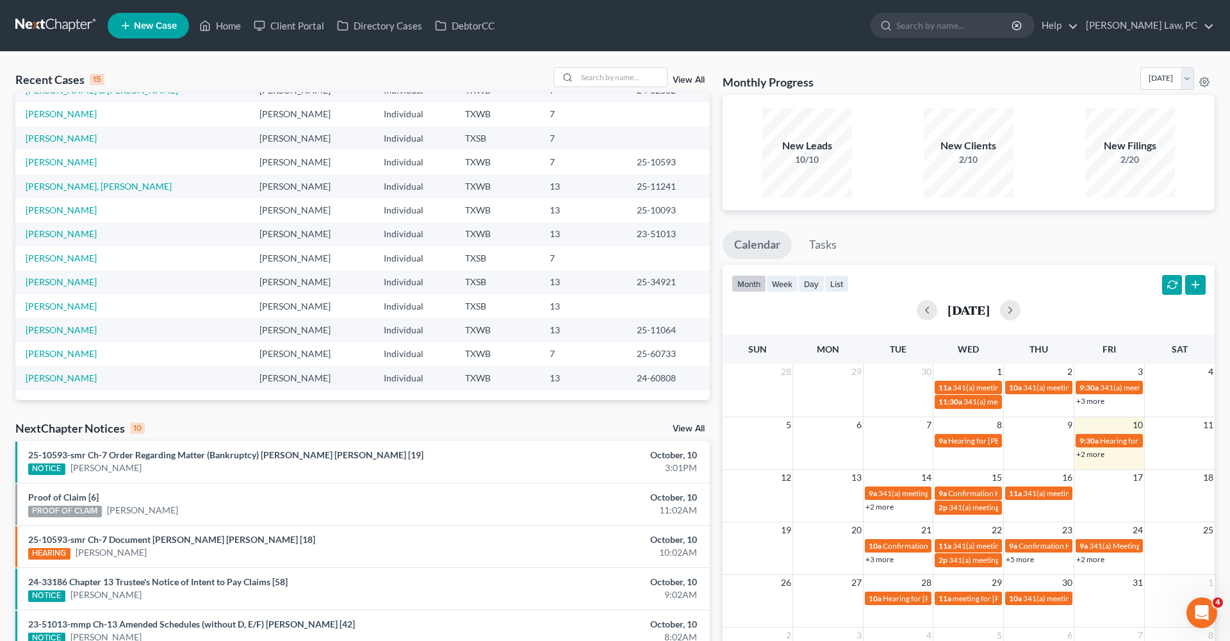
scroll to position [88, 0]
